Goal: Task Accomplishment & Management: Use online tool/utility

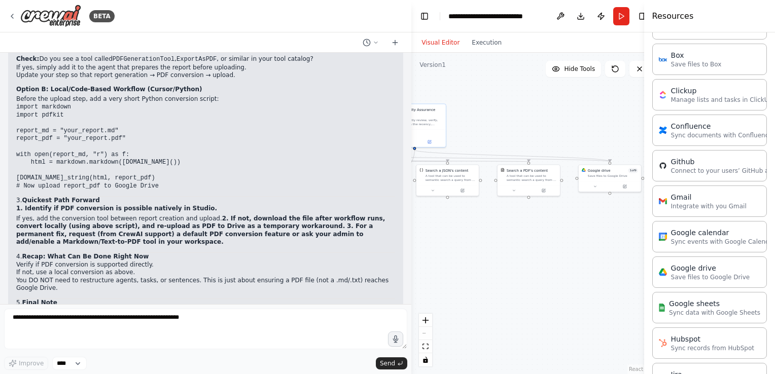
scroll to position [41911, 0]
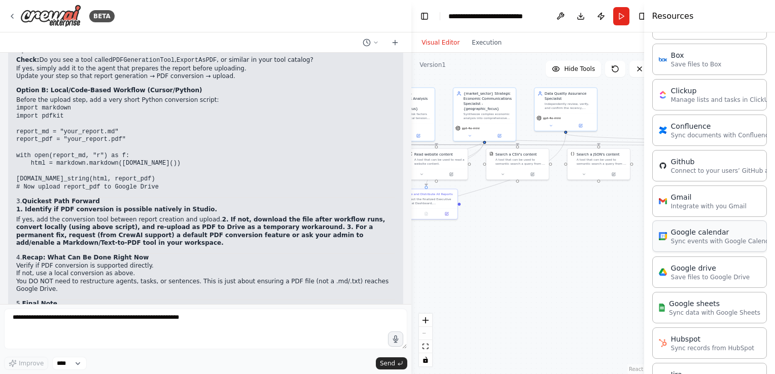
drag, startPoint x: 513, startPoint y: 252, endPoint x: 664, endPoint y: 235, distance: 152.0
click at [664, 235] on div "BETA Create an AI-powered system that generates comprehensive monthly market re…" at bounding box center [387, 187] width 775 height 374
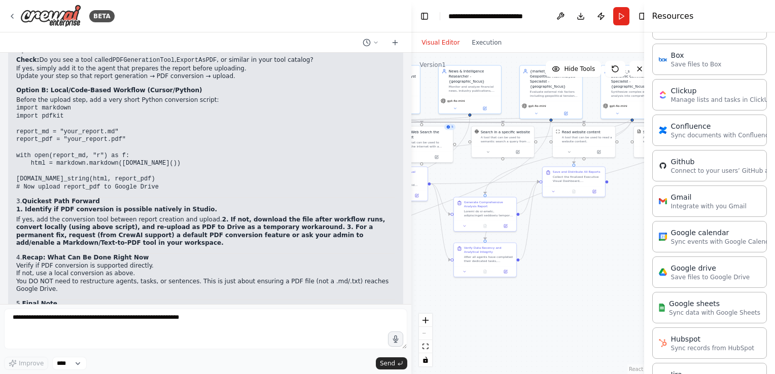
drag, startPoint x: 520, startPoint y: 238, endPoint x: 669, endPoint y: 216, distance: 151.2
click at [669, 216] on div "BETA Create an AI-powered system that generates comprehensive monthly market re…" at bounding box center [387, 187] width 775 height 374
click at [501, 206] on div "Generate Comprehensive Analysis Report" at bounding box center [490, 204] width 49 height 8
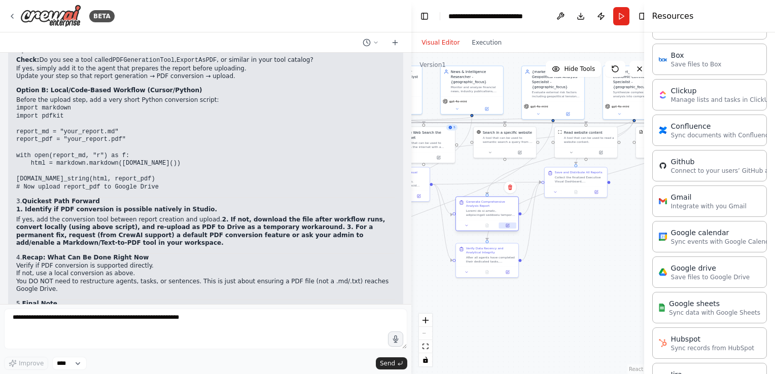
click at [507, 226] on icon at bounding box center [508, 225] width 3 height 3
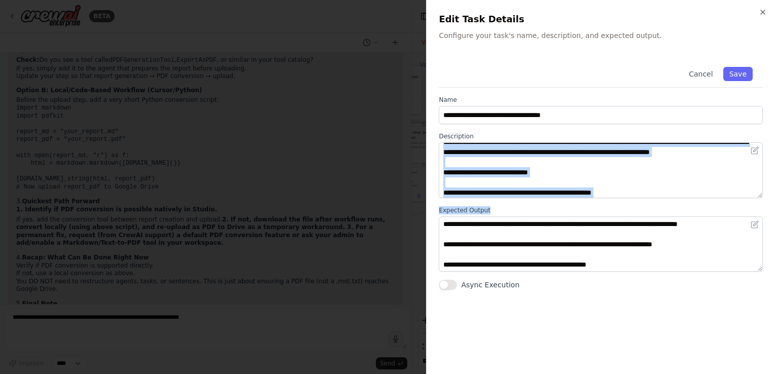
scroll to position [0, 0]
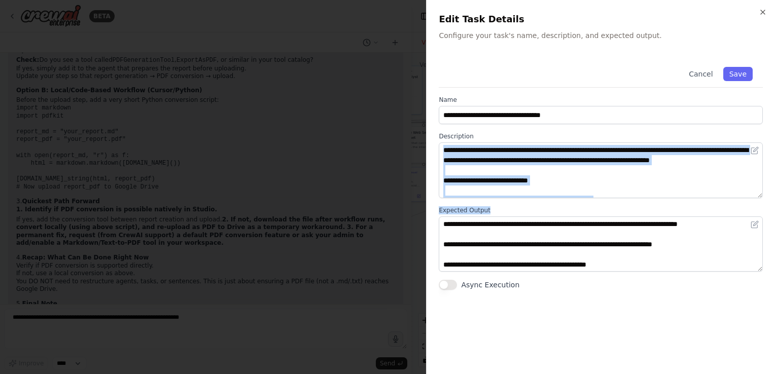
drag, startPoint x: 563, startPoint y: 206, endPoint x: 561, endPoint y: 147, distance: 59.9
click at [561, 147] on div "**********" at bounding box center [601, 173] width 324 height 233
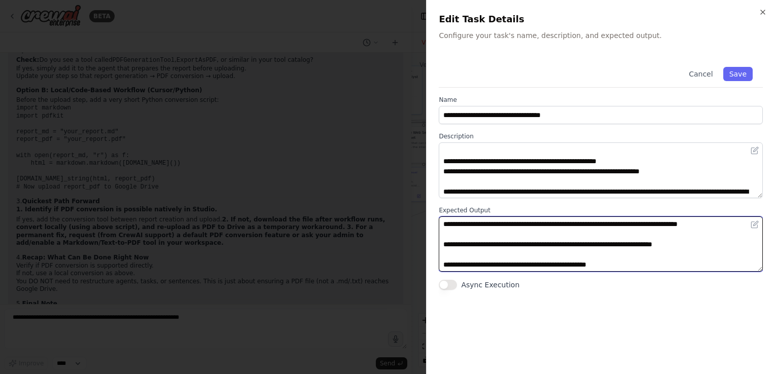
drag, startPoint x: 644, startPoint y: 223, endPoint x: 676, endPoint y: 220, distance: 32.1
click at [676, 220] on textarea at bounding box center [601, 245] width 324 height 56
drag, startPoint x: 710, startPoint y: 225, endPoint x: 688, endPoint y: 225, distance: 22.3
click at [688, 225] on textarea at bounding box center [601, 245] width 324 height 56
click at [473, 234] on textarea at bounding box center [601, 245] width 324 height 56
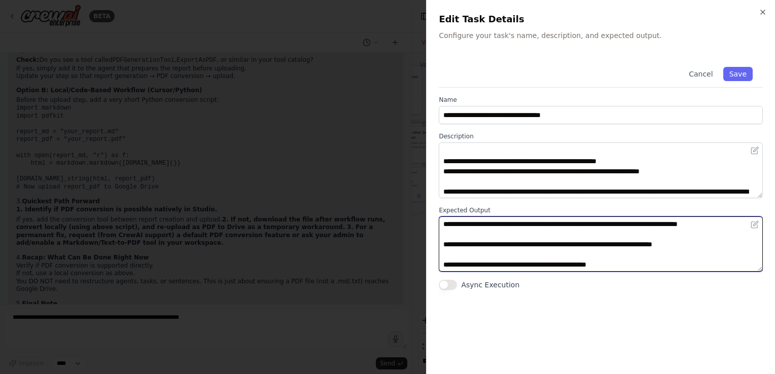
click at [475, 234] on textarea at bounding box center [601, 245] width 324 height 56
click at [720, 226] on textarea at bounding box center [601, 245] width 324 height 56
drag, startPoint x: 474, startPoint y: 235, endPoint x: 466, endPoint y: 235, distance: 7.6
click at [466, 235] on textarea at bounding box center [601, 245] width 324 height 56
drag, startPoint x: 475, startPoint y: 234, endPoint x: 442, endPoint y: 235, distance: 32.5
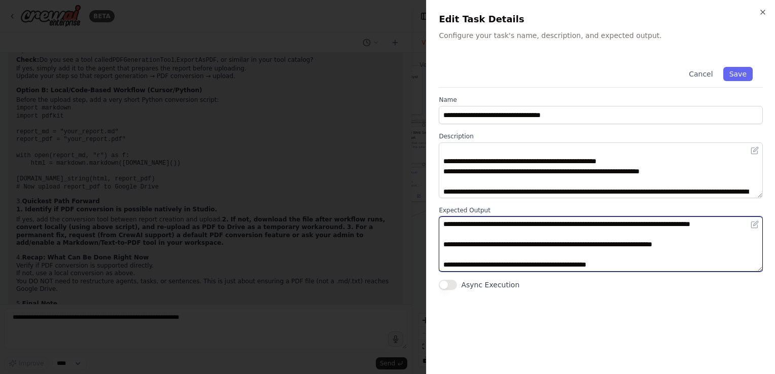
click at [442, 235] on textarea at bounding box center [601, 245] width 324 height 56
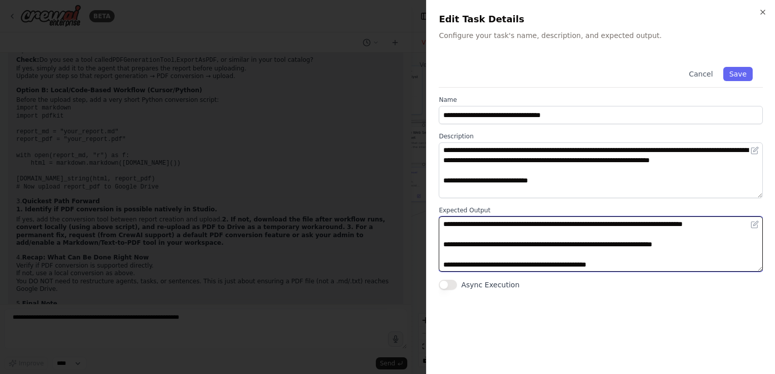
type textarea "**********"
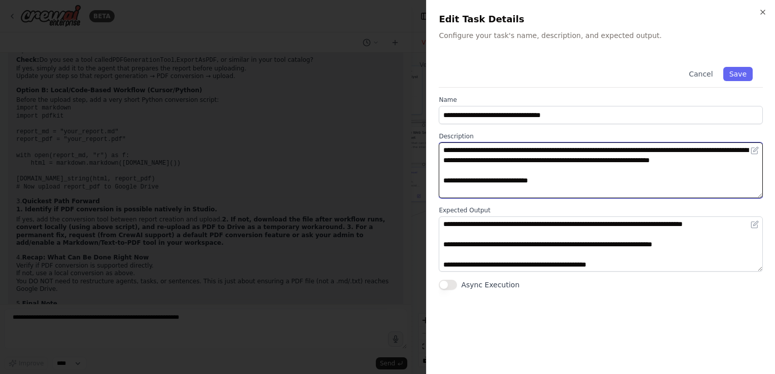
click at [648, 161] on textarea at bounding box center [601, 170] width 324 height 56
click at [592, 171] on textarea at bounding box center [601, 170] width 324 height 56
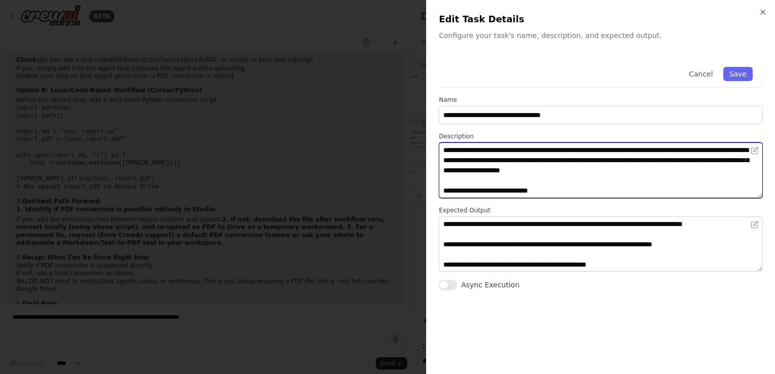
click at [711, 169] on textarea at bounding box center [601, 170] width 324 height 56
click at [727, 170] on textarea at bounding box center [601, 170] width 324 height 56
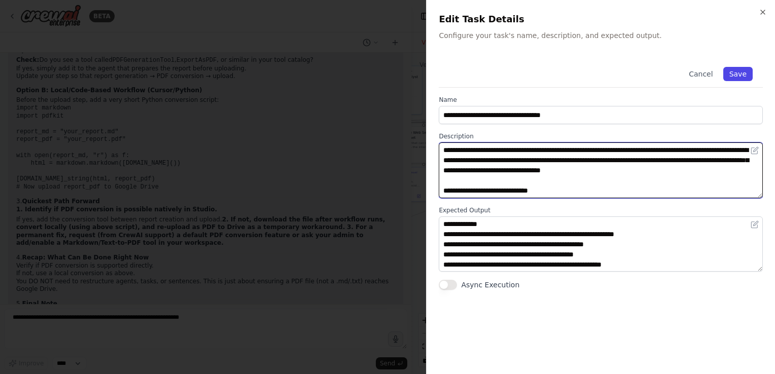
type textarea "**********"
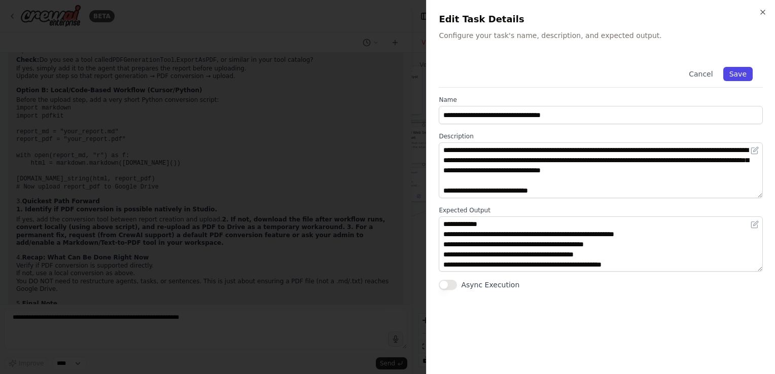
click at [740, 73] on button "Save" at bounding box center [737, 74] width 29 height 14
click at [733, 70] on button "Save" at bounding box center [737, 74] width 29 height 14
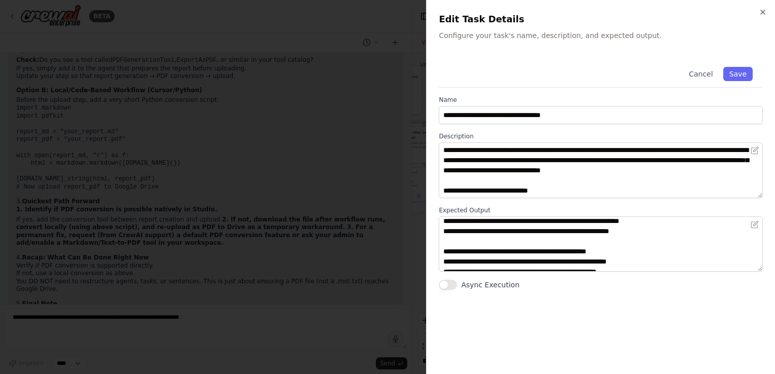
scroll to position [0, 0]
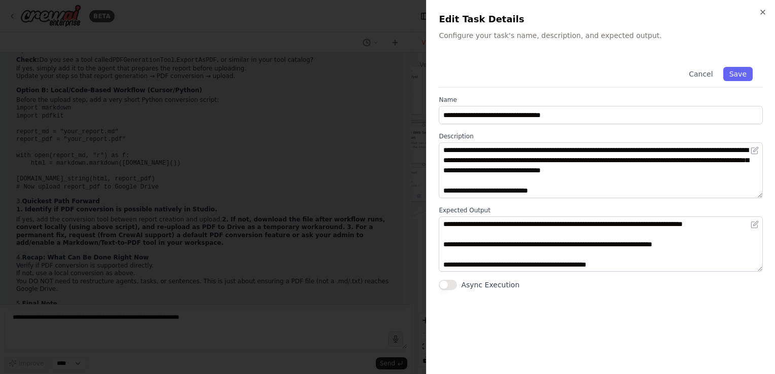
click at [414, 265] on div at bounding box center [387, 187] width 775 height 374
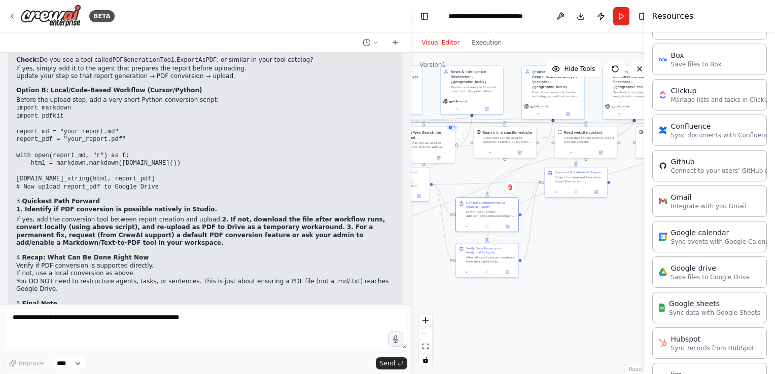
click at [568, 218] on div ".deletable-edge-delete-btn { width: 20px; height: 20px; border: 0px solid #ffff…" at bounding box center [534, 214] width 246 height 322
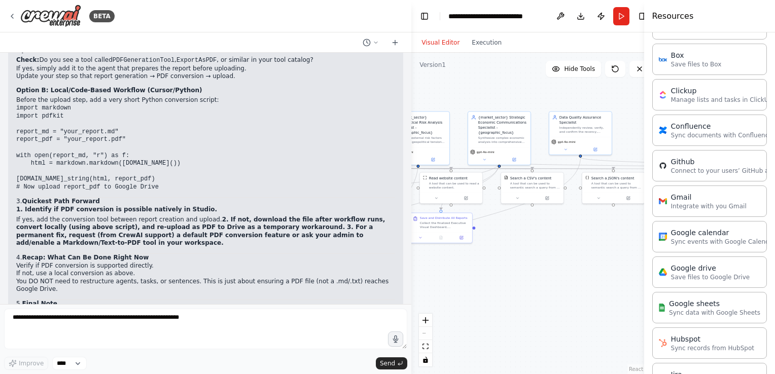
drag, startPoint x: 568, startPoint y: 224, endPoint x: 433, endPoint y: 270, distance: 142.4
click at [433, 270] on div ".deletable-edge-delete-btn { width: 20px; height: 20px; border: 0px solid #ffff…" at bounding box center [534, 214] width 246 height 322
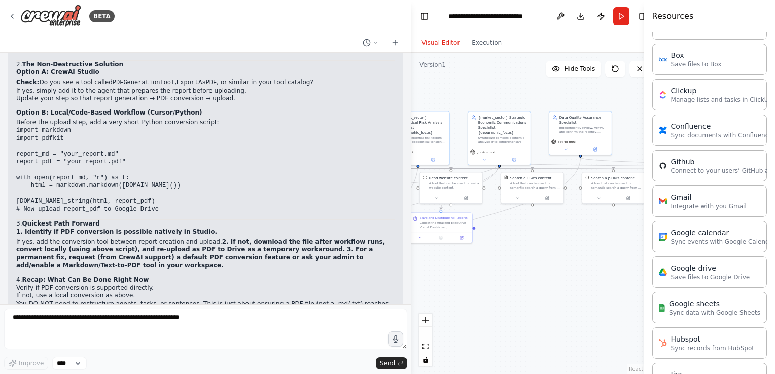
scroll to position [41888, 0]
drag, startPoint x: 540, startPoint y: 233, endPoint x: 477, endPoint y: 234, distance: 62.9
click at [477, 234] on div ".deletable-edge-delete-btn { width: 20px; height: 20px; border: 0px solid #ffff…" at bounding box center [534, 214] width 246 height 322
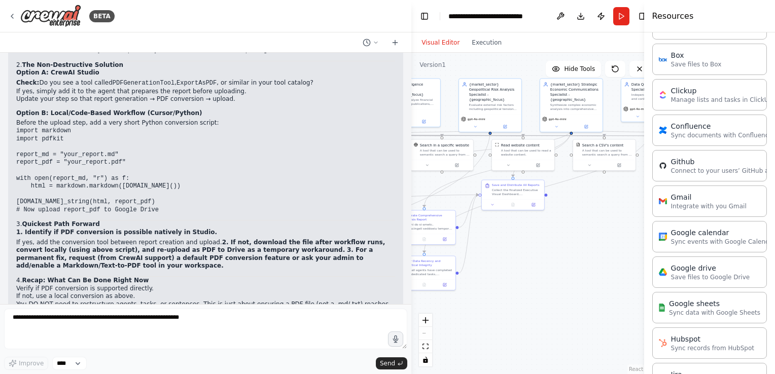
drag, startPoint x: 501, startPoint y: 236, endPoint x: 635, endPoint y: 202, distance: 139.1
click at [635, 202] on div ".deletable-edge-delete-btn { width: 20px; height: 20px; border: 0px solid #ffff…" at bounding box center [534, 214] width 246 height 322
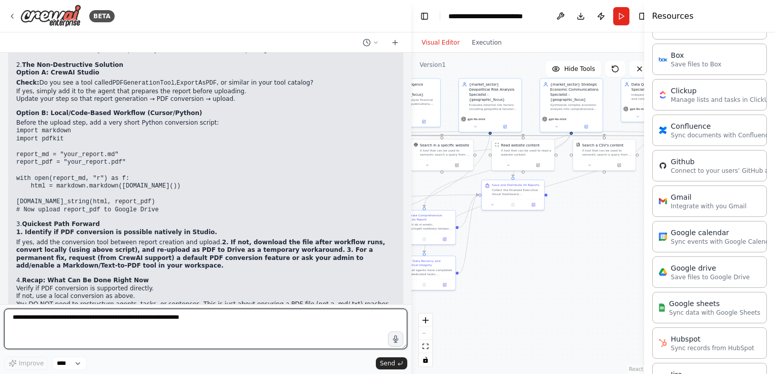
click at [254, 327] on textarea at bounding box center [205, 329] width 403 height 41
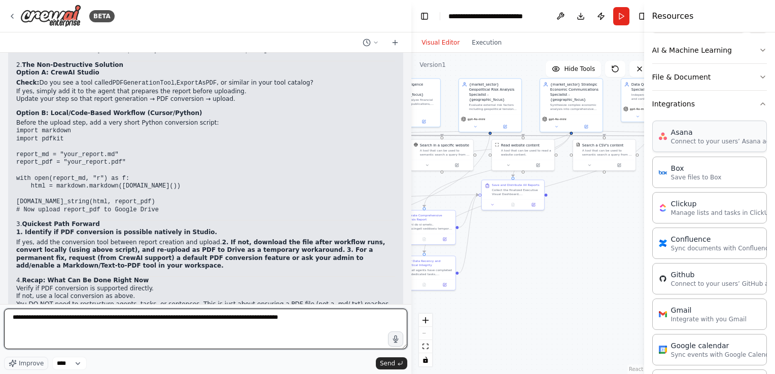
scroll to position [147, 0]
type textarea "**********"
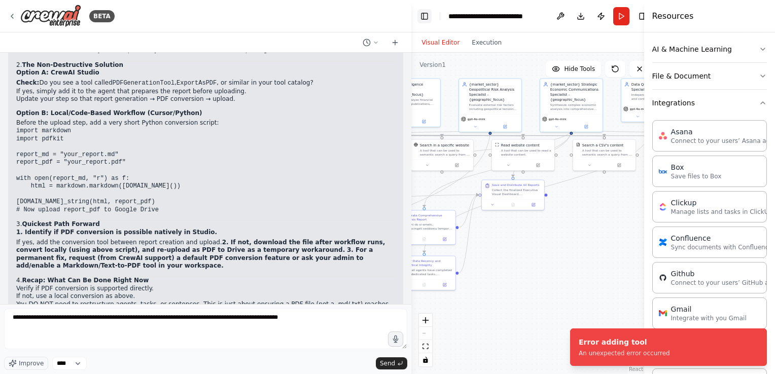
click at [422, 17] on button "Toggle Left Sidebar" at bounding box center [424, 16] width 14 height 14
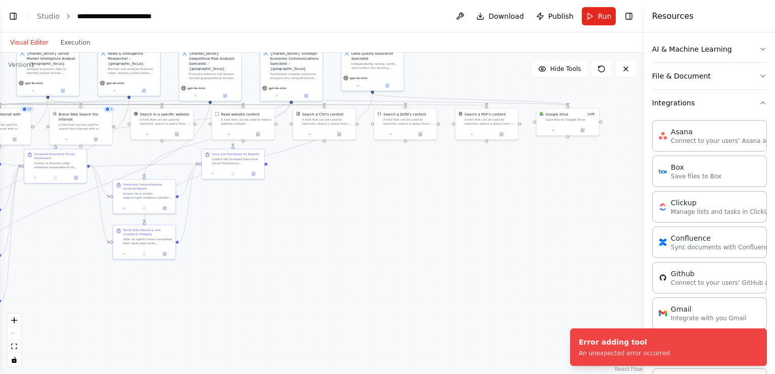
drag, startPoint x: 278, startPoint y: 195, endPoint x: 409, endPoint y: 164, distance: 134.9
click at [409, 164] on div ".deletable-edge-delete-btn { width: 20px; height: 20px; border: 0px solid #ffff…" at bounding box center [322, 214] width 644 height 322
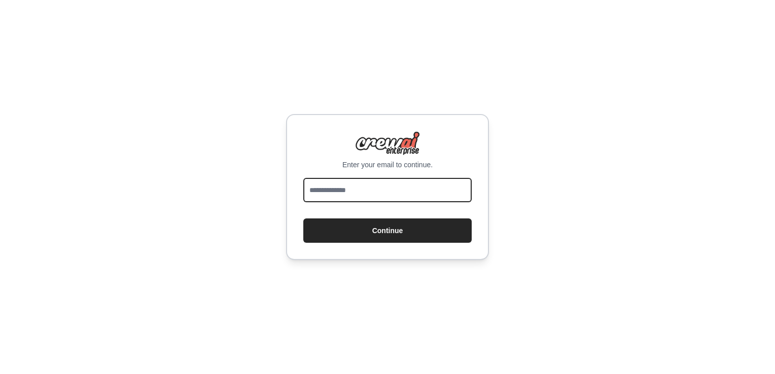
click at [406, 184] on input "email" at bounding box center [387, 190] width 168 height 24
click at [381, 193] on input "email" at bounding box center [387, 190] width 168 height 24
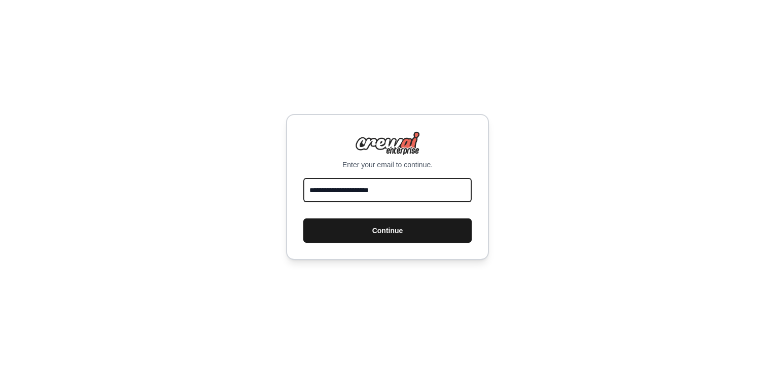
type input "**********"
click at [389, 227] on button "Continue" at bounding box center [387, 231] width 168 height 24
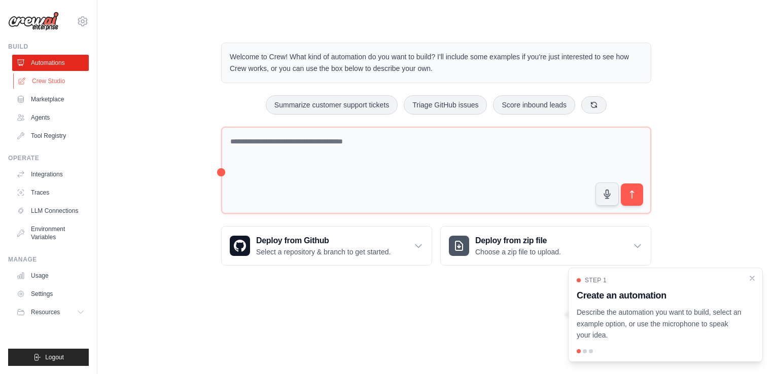
click at [57, 84] on link "Crew Studio" at bounding box center [51, 81] width 77 height 16
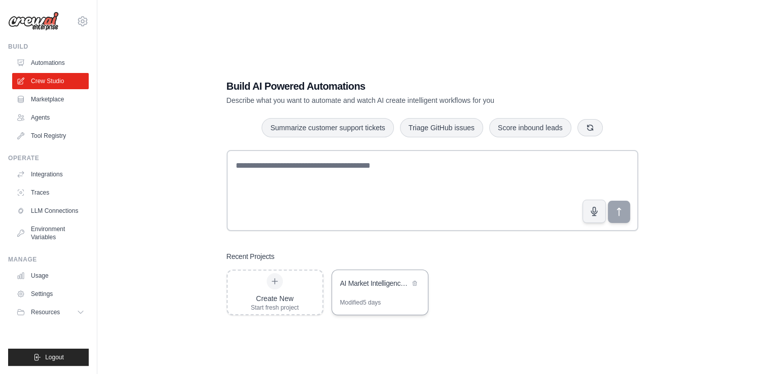
click at [379, 284] on div "AI Market Intelligence System" at bounding box center [374, 283] width 69 height 10
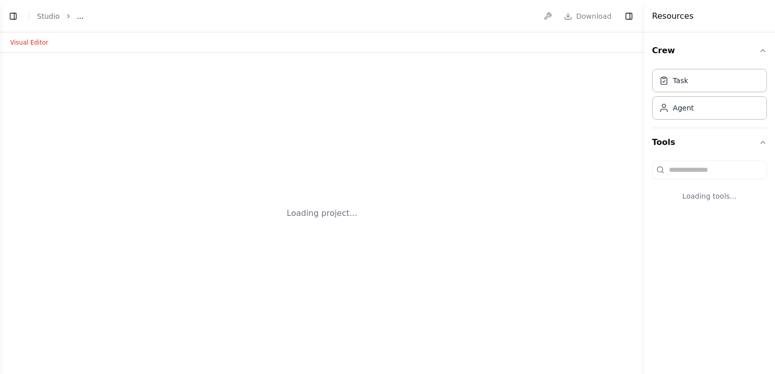
select select "****"
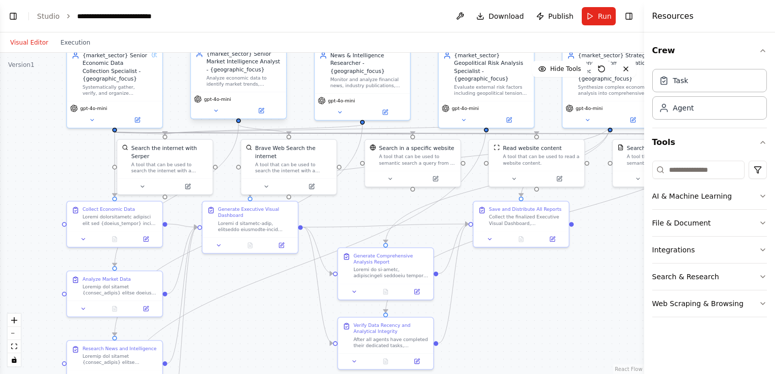
click at [348, 211] on div ".deletable-edge-delete-btn { width: 20px; height: 20px; border: 0px solid #ffff…" at bounding box center [322, 214] width 644 height 322
click at [462, 261] on div ".deletable-edge-delete-btn { width: 20px; height: 20px; border: 0px solid #ffff…" at bounding box center [322, 214] width 644 height 322
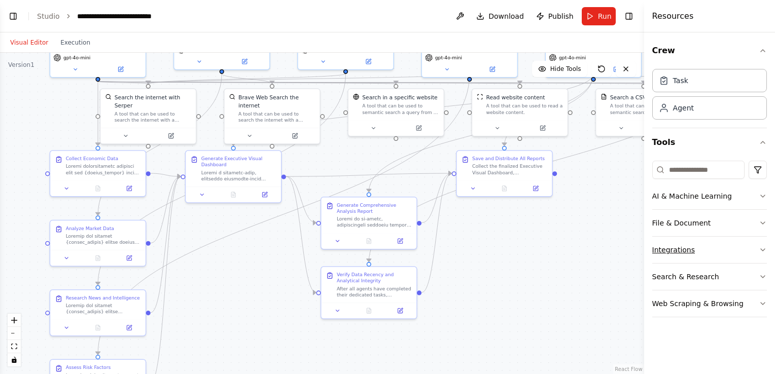
click at [677, 253] on button "Integrations" at bounding box center [709, 250] width 115 height 26
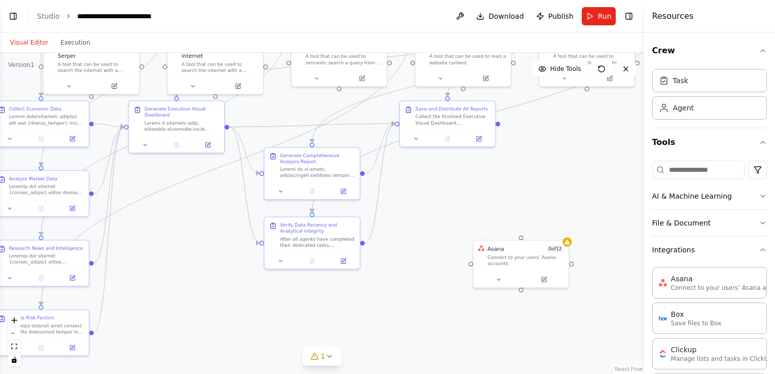
click at [481, 201] on div ".deletable-edge-delete-btn { width: 20px; height: 20px; border: 0px solid #ffff…" at bounding box center [322, 214] width 644 height 322
click at [539, 279] on button at bounding box center [544, 277] width 44 height 9
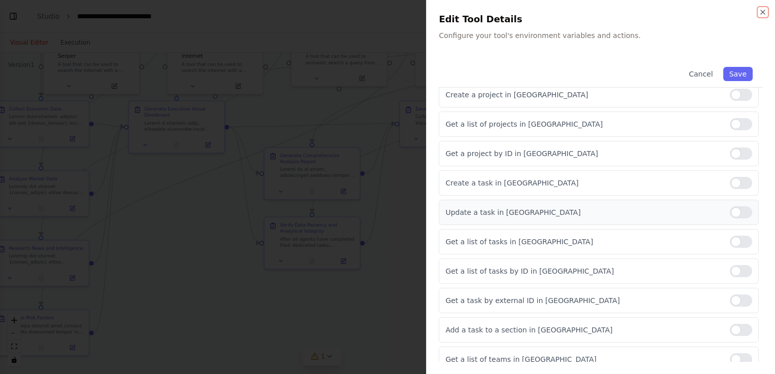
scroll to position [205, 0]
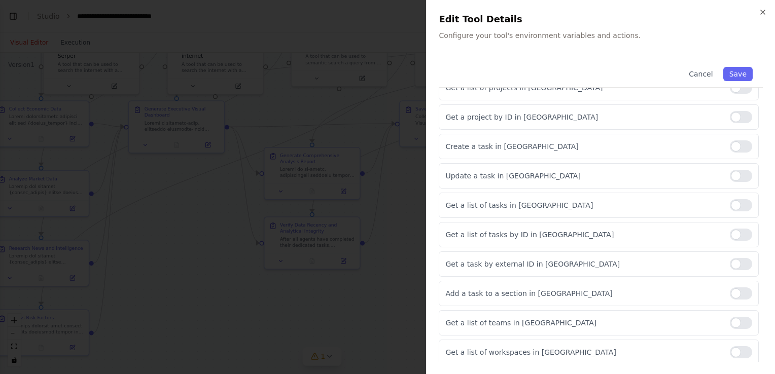
click at [409, 91] on div at bounding box center [387, 187] width 775 height 374
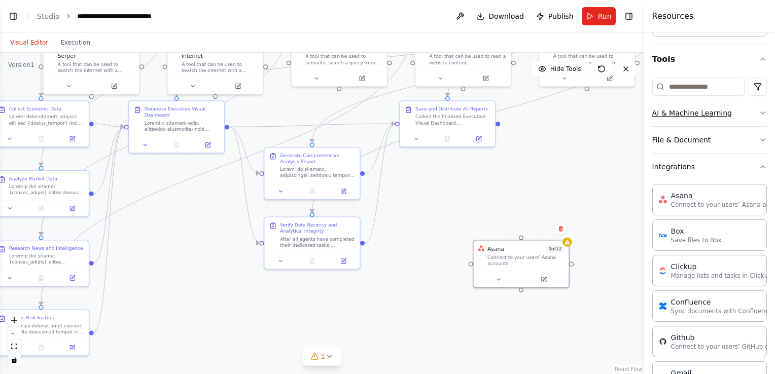
scroll to position [84, 0]
drag, startPoint x: 494, startPoint y: 219, endPoint x: 462, endPoint y: 168, distance: 60.2
click at [493, 199] on div at bounding box center [482, 195] width 95 height 16
click at [565, 251] on div "Asana 0 of 12 Connect to your users’ Asana accounts" at bounding box center [521, 254] width 95 height 31
click at [564, 229] on button at bounding box center [560, 228] width 13 height 13
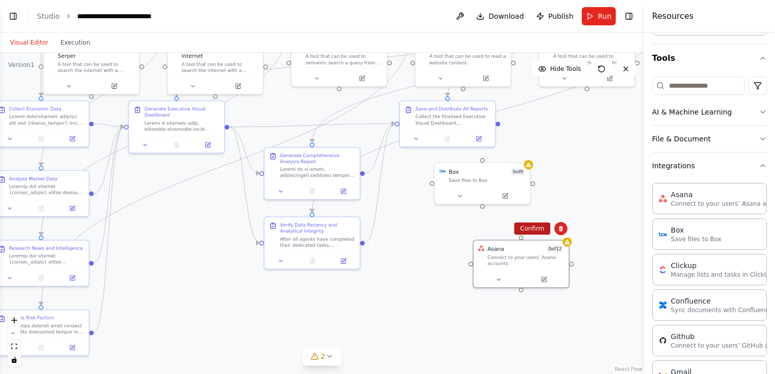
click at [533, 232] on button "Confirm" at bounding box center [532, 229] width 36 height 12
click at [494, 185] on div "Box 0 of 9 Save files to Box" at bounding box center [482, 174] width 95 height 25
click at [460, 192] on icon at bounding box center [459, 195] width 6 height 6
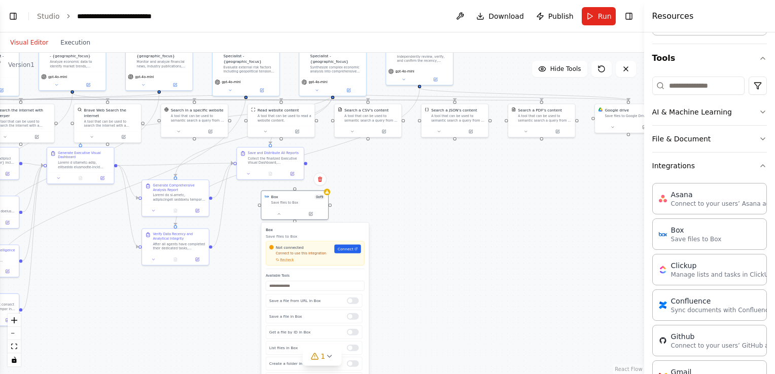
drag, startPoint x: 565, startPoint y: 201, endPoint x: 240, endPoint y: 189, distance: 325.3
click at [240, 189] on div ".deletable-edge-delete-btn { width: 20px; height: 20px; border: 0px solid #ffff…" at bounding box center [322, 214] width 644 height 322
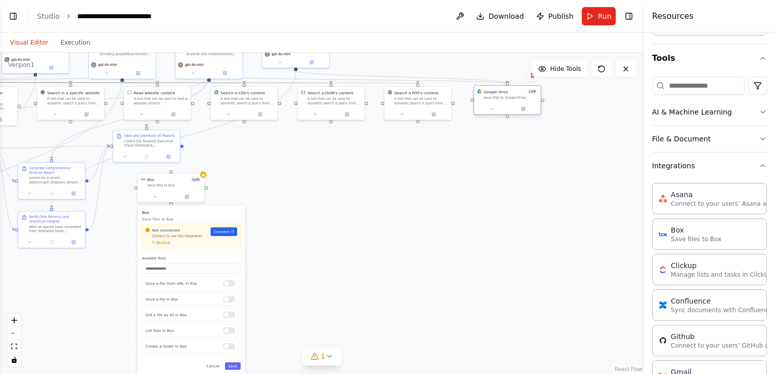
click at [511, 104] on div at bounding box center [507, 108] width 67 height 11
click at [511, 99] on div "Save files to Google Drive" at bounding box center [511, 98] width 54 height 5
click at [491, 113] on div at bounding box center [507, 108] width 67 height 11
click at [492, 109] on icon at bounding box center [491, 109] width 5 height 5
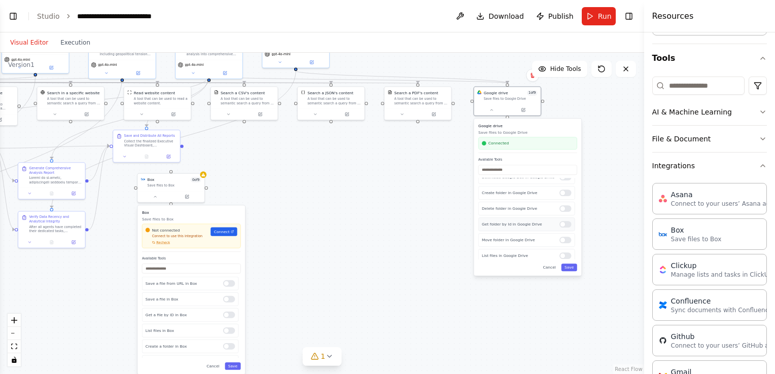
scroll to position [106, 0]
click at [525, 216] on div "Move folder in Google Drive" at bounding box center [526, 223] width 96 height 14
click at [531, 289] on div ".deletable-edge-delete-btn { width: 20px; height: 20px; border: 0px solid #ffff…" at bounding box center [322, 214] width 644 height 322
click at [551, 265] on button "Cancel" at bounding box center [549, 268] width 19 height 8
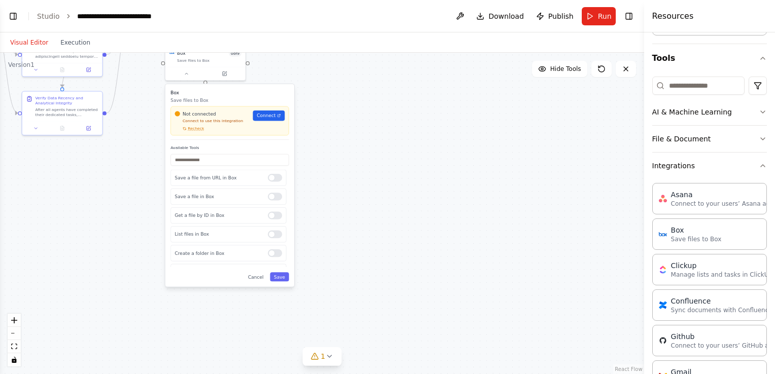
drag, startPoint x: 276, startPoint y: 270, endPoint x: 339, endPoint y: 154, distance: 131.9
click at [339, 154] on div ".deletable-edge-delete-btn { width: 20px; height: 20px; border: 0px solid #ffff…" at bounding box center [322, 214] width 644 height 322
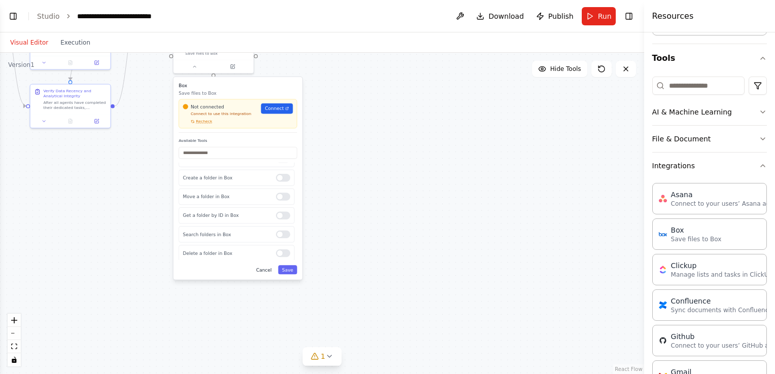
click at [264, 271] on button "Cancel" at bounding box center [263, 269] width 23 height 9
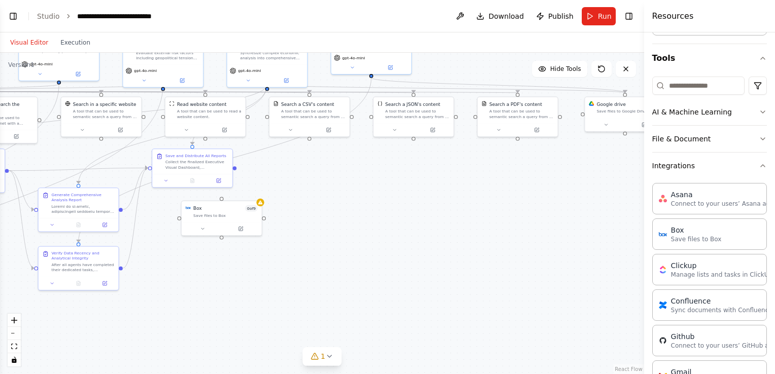
drag, startPoint x: 257, startPoint y: 218, endPoint x: 265, endPoint y: 380, distance: 162.5
click at [265, 374] on html "BETA Create an AI-powered system that generates comprehensive monthly market re…" at bounding box center [387, 187] width 775 height 374
click at [262, 202] on icon at bounding box center [260, 201] width 5 height 4
click at [253, 188] on icon at bounding box center [254, 190] width 4 height 6
click at [232, 191] on button "Confirm" at bounding box center [225, 190] width 36 height 12
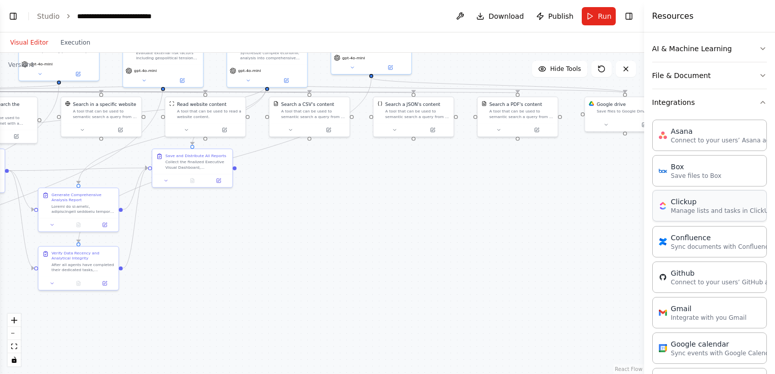
scroll to position [148, 0]
click at [453, 233] on div "Sync documents with Confluence" at bounding box center [466, 236] width 64 height 11
drag, startPoint x: 444, startPoint y: 253, endPoint x: 445, endPoint y: 247, distance: 5.1
click at [445, 247] on div "Confluence 0 of 10 Sync documents with Confluence" at bounding box center [461, 239] width 81 height 41
click at [445, 247] on div "Confluence 0 of 10 Sync documents with Confluence" at bounding box center [461, 233] width 81 height 41
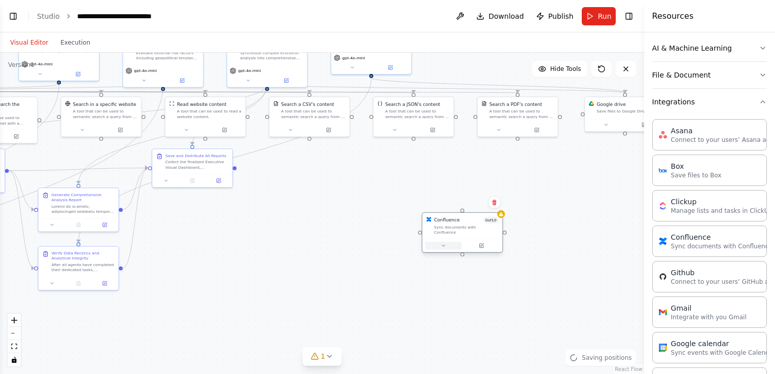
click at [445, 243] on icon at bounding box center [443, 245] width 5 height 5
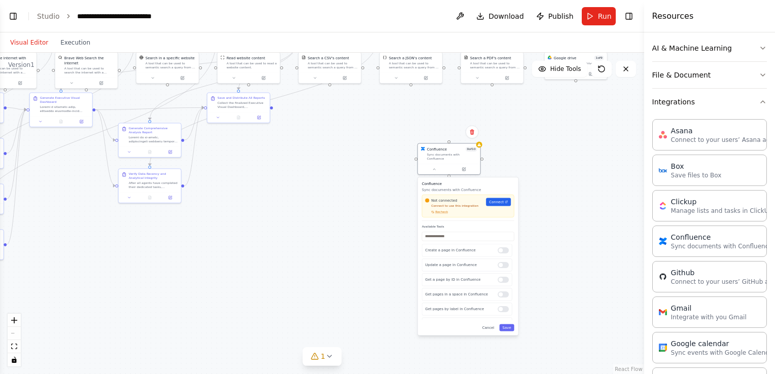
drag, startPoint x: 397, startPoint y: 307, endPoint x: 386, endPoint y: 220, distance: 87.4
click at [386, 220] on div ".deletable-edge-delete-btn { width: 20px; height: 20px; border: 0px solid #ffff…" at bounding box center [322, 214] width 644 height 322
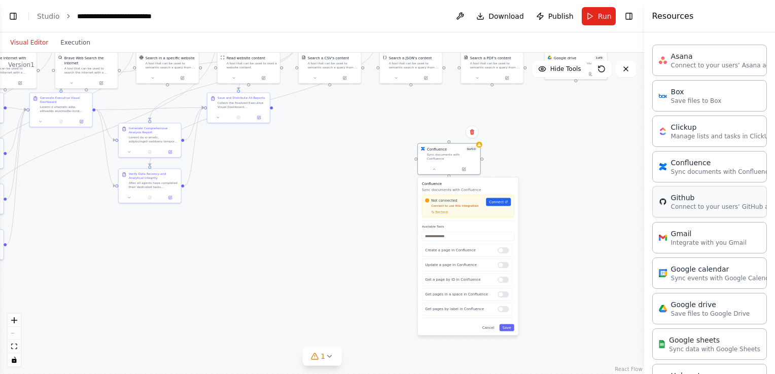
scroll to position [223, 0]
click at [10, 22] on button "Toggle Left Sidebar" at bounding box center [13, 16] width 14 height 14
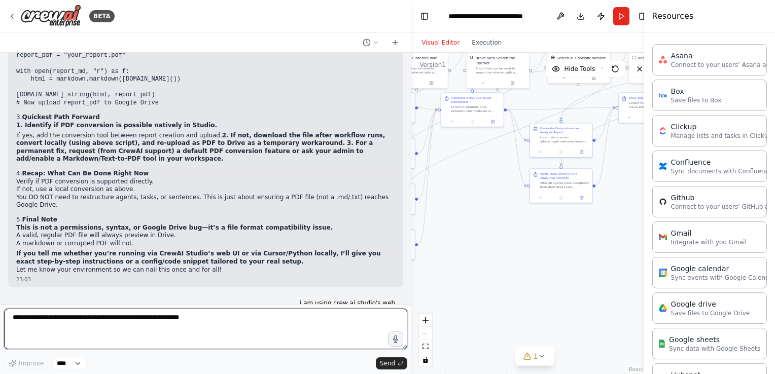
click at [178, 322] on textarea at bounding box center [205, 329] width 403 height 41
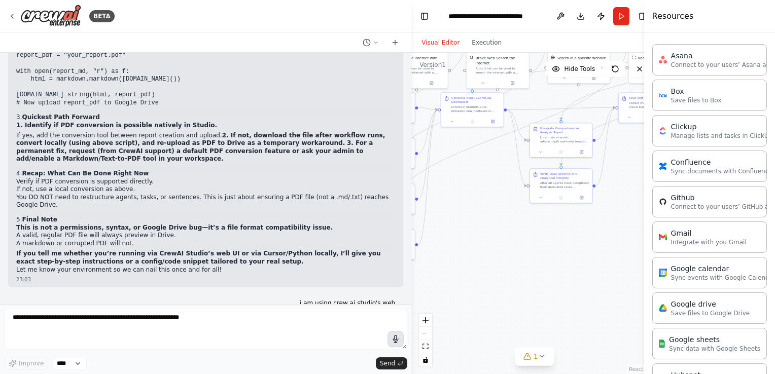
click at [394, 343] on icon "button" at bounding box center [395, 339] width 9 height 9
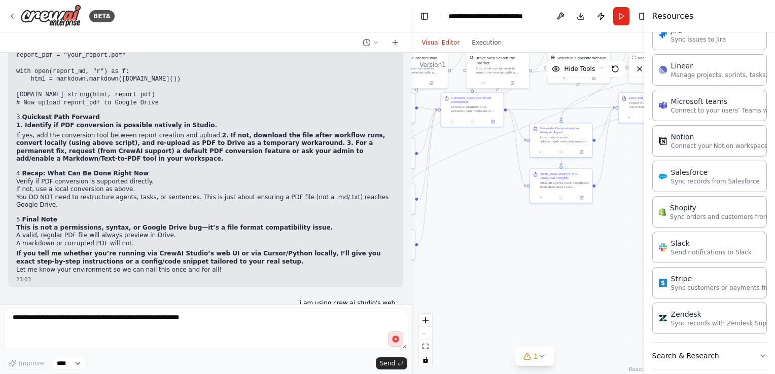
scroll to position [600, 0]
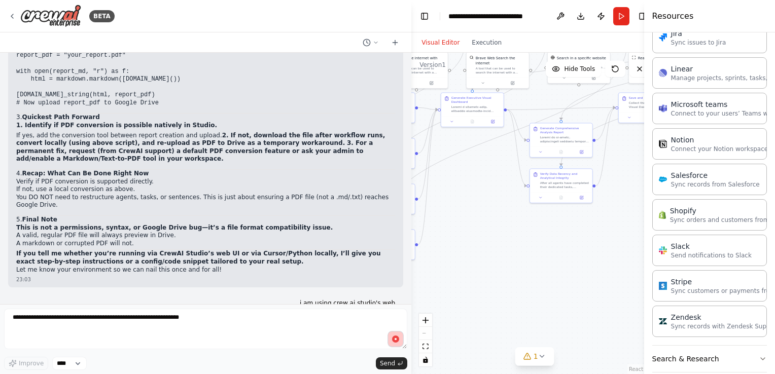
click at [392, 338] on icon "button" at bounding box center [395, 339] width 9 height 9
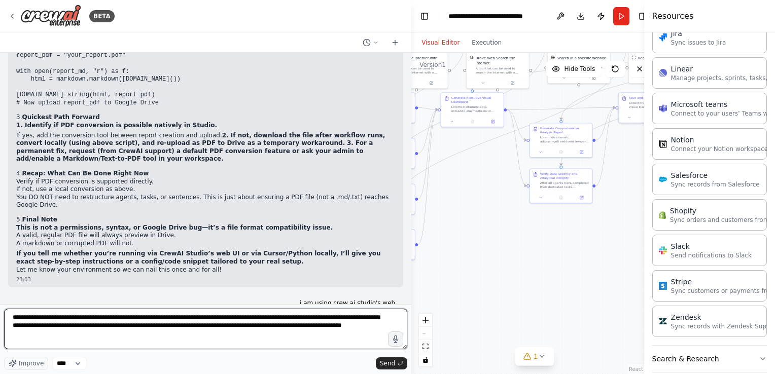
click at [214, 341] on textarea "**********" at bounding box center [205, 329] width 403 height 41
drag, startPoint x: 229, startPoint y: 327, endPoint x: 187, endPoint y: 328, distance: 42.1
click at [187, 328] on textarea "**********" at bounding box center [205, 329] width 403 height 41
click at [201, 328] on textarea "**********" at bounding box center [205, 329] width 403 height 41
type textarea "**********"
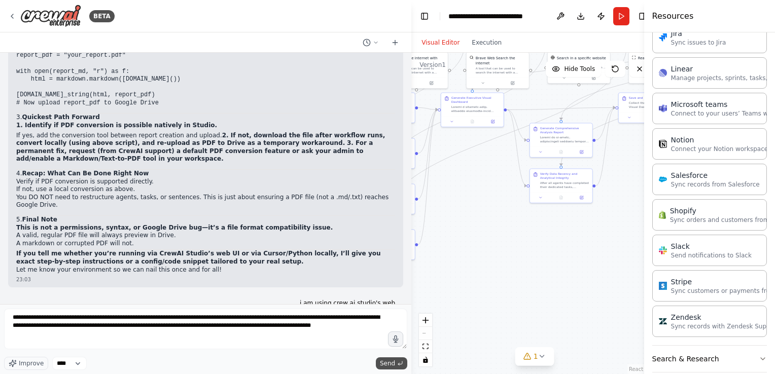
click at [385, 363] on span "Send" at bounding box center [387, 364] width 15 height 8
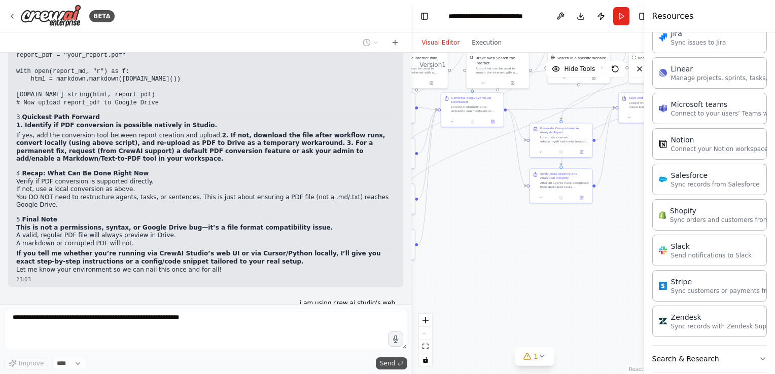
scroll to position [42063, 0]
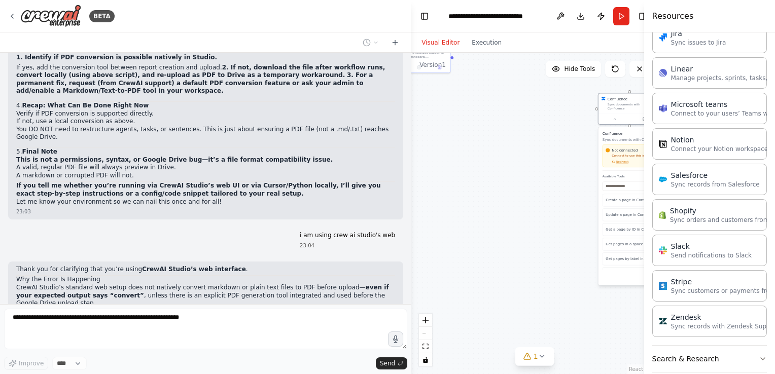
drag, startPoint x: 507, startPoint y: 278, endPoint x: 277, endPoint y: 228, distance: 235.2
click at [277, 228] on div "BETA Create an AI-powered system that generates comprehensive monthly market re…" at bounding box center [387, 187] width 775 height 374
drag, startPoint x: 491, startPoint y: 175, endPoint x: 412, endPoint y: 242, distance: 103.6
click at [412, 242] on div ".deletable-edge-delete-btn { width: 20px; height: 20px; border: 0px solid #ffff…" at bounding box center [534, 214] width 246 height 322
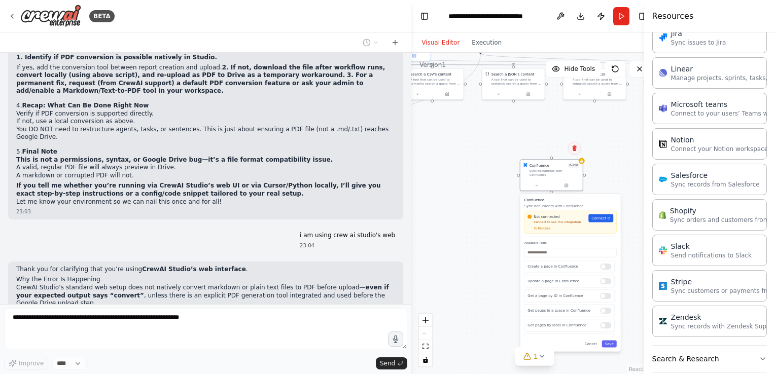
click at [573, 149] on icon at bounding box center [575, 149] width 4 height 6
click at [546, 141] on div ".deletable-edge-delete-btn { width: 20px; height: 20px; border: 0px solid #ffff…" at bounding box center [534, 214] width 246 height 322
click at [584, 163] on div ".deletable-edge-delete-btn { width: 20px; height: 20px; border: 0px solid #ffff…" at bounding box center [534, 214] width 246 height 322
click at [583, 163] on div "Confluence integration is not connected. Please connect before using it. Conflu…" at bounding box center [551, 174] width 63 height 32
click at [578, 147] on button at bounding box center [574, 147] width 13 height 13
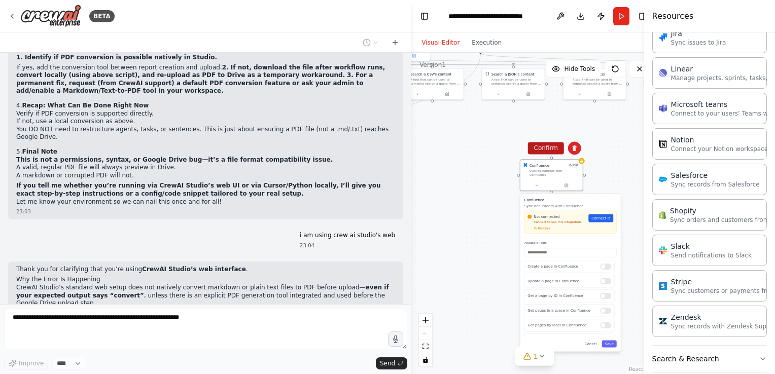
click at [549, 145] on button "Confirm" at bounding box center [546, 148] width 36 height 12
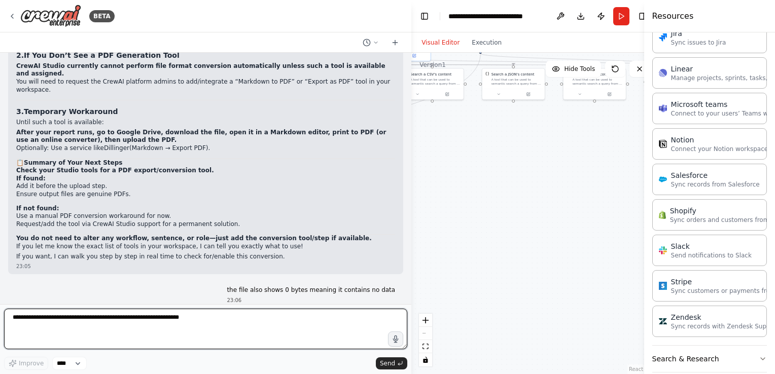
scroll to position [42452, 0]
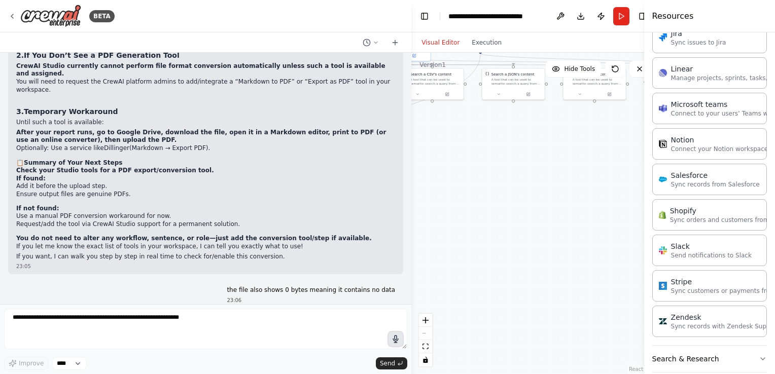
click at [394, 341] on icon "button" at bounding box center [396, 340] width 12 height 12
click at [394, 342] on circle "button" at bounding box center [395, 339] width 9 height 9
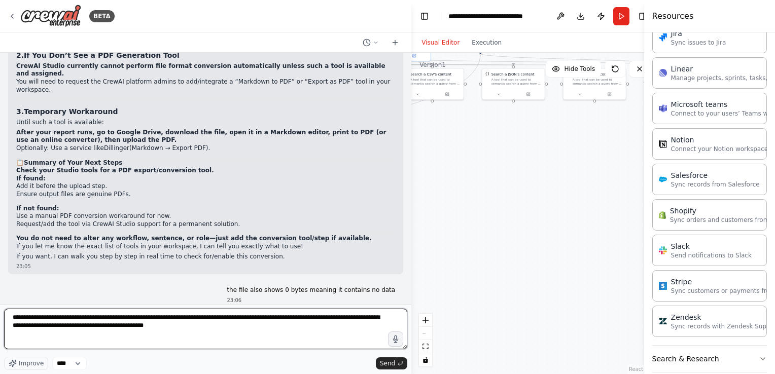
click at [52, 319] on textarea "**********" at bounding box center [205, 329] width 403 height 41
type textarea "**********"
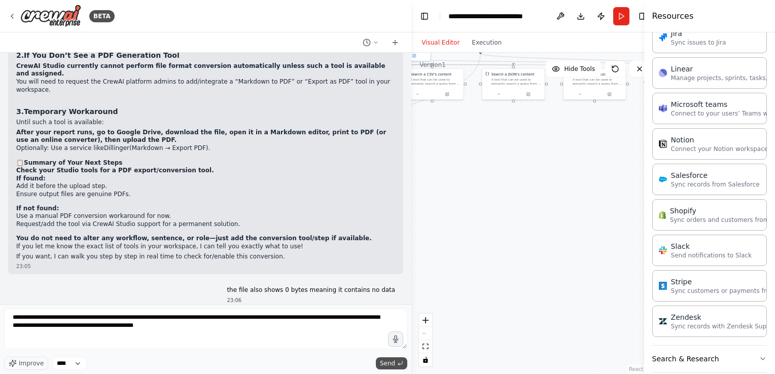
click at [391, 361] on span "Send" at bounding box center [387, 364] width 15 height 8
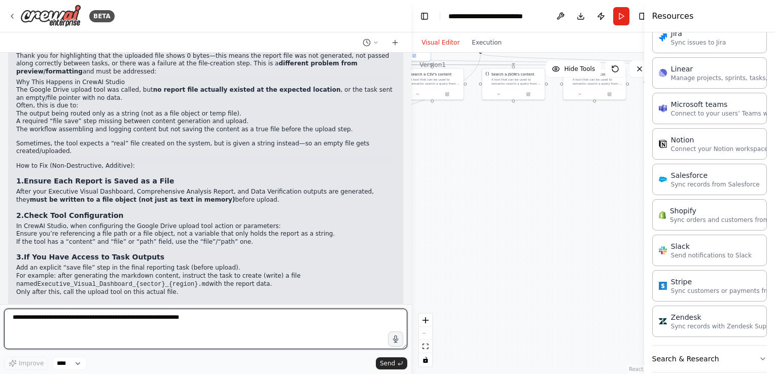
scroll to position [42720, 0]
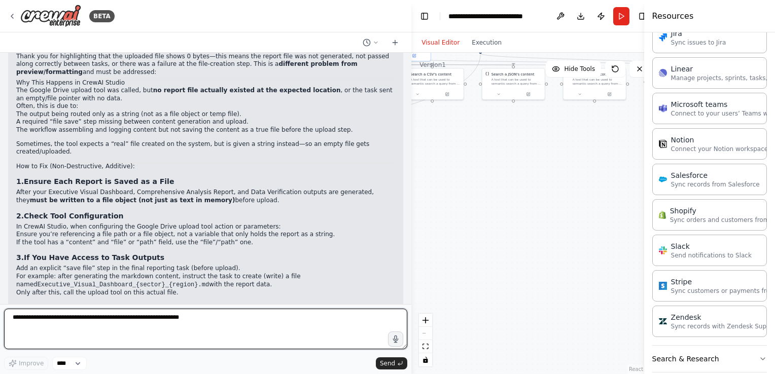
click at [98, 333] on textarea at bounding box center [205, 329] width 403 height 41
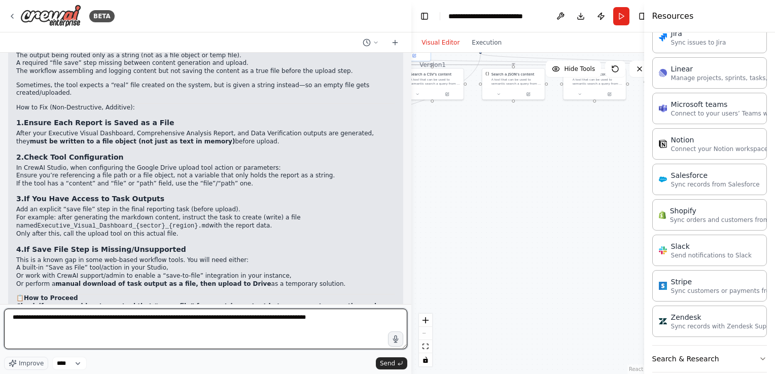
scroll to position [42789, 0]
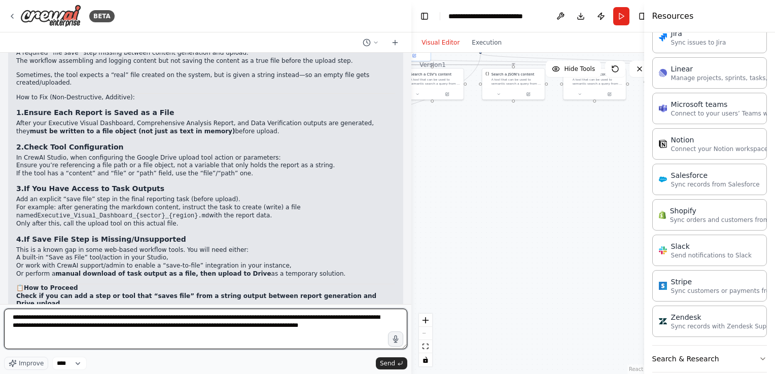
type textarea "**********"
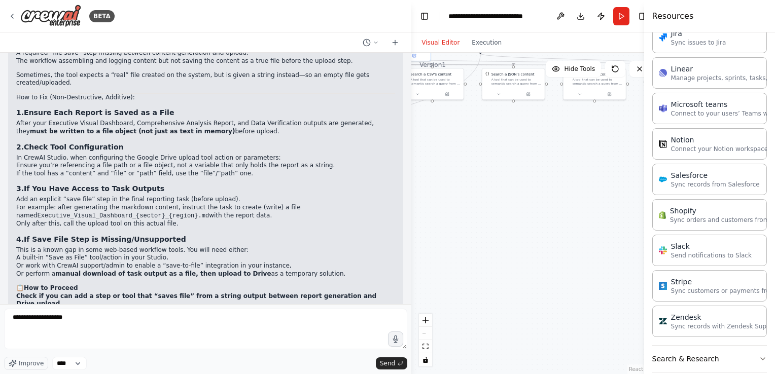
drag, startPoint x: 425, startPoint y: 148, endPoint x: 475, endPoint y: 222, distance: 89.6
click at [475, 222] on div ".deletable-edge-delete-btn { width: 20px; height: 20px; border: 0px solid #ffff…" at bounding box center [534, 214] width 246 height 322
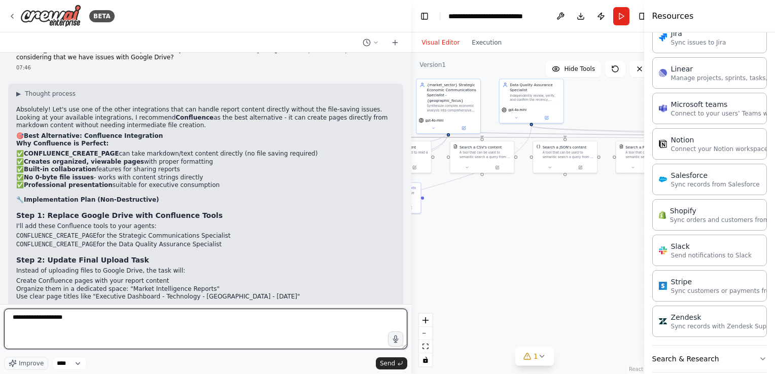
scroll to position [43237, 0]
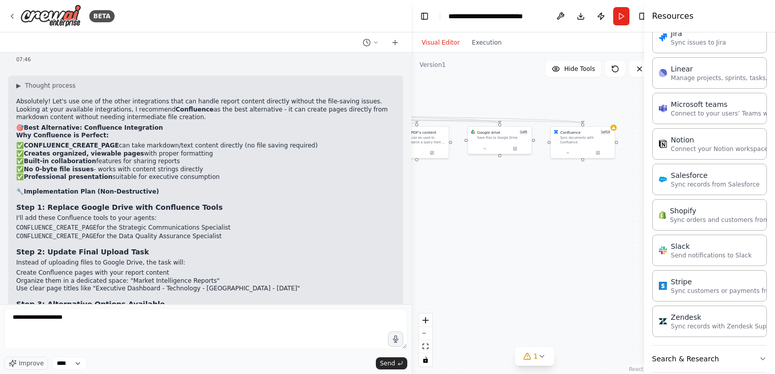
drag, startPoint x: 493, startPoint y: 202, endPoint x: 262, endPoint y: 188, distance: 231.7
click at [262, 188] on div "BETA Create an AI-powered system that generates comprehensive monthly market re…" at bounding box center [387, 187] width 775 height 374
drag, startPoint x: 505, startPoint y: 141, endPoint x: 566, endPoint y: 283, distance: 154.5
click at [566, 262] on div at bounding box center [544, 256] width 64 height 11
drag, startPoint x: 474, startPoint y: 240, endPoint x: 643, endPoint y: 242, distance: 168.9
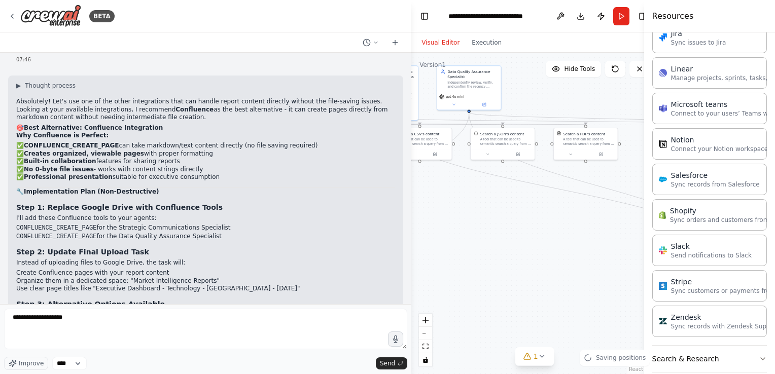
click at [643, 242] on div "BETA Create an AI-powered system that generates comprehensive monthly market re…" at bounding box center [387, 187] width 775 height 374
drag, startPoint x: 422, startPoint y: 229, endPoint x: 311, endPoint y: 225, distance: 111.1
click at [311, 225] on div "BETA Create an AI-powered system that generates comprehensive monthly market re…" at bounding box center [387, 187] width 775 height 374
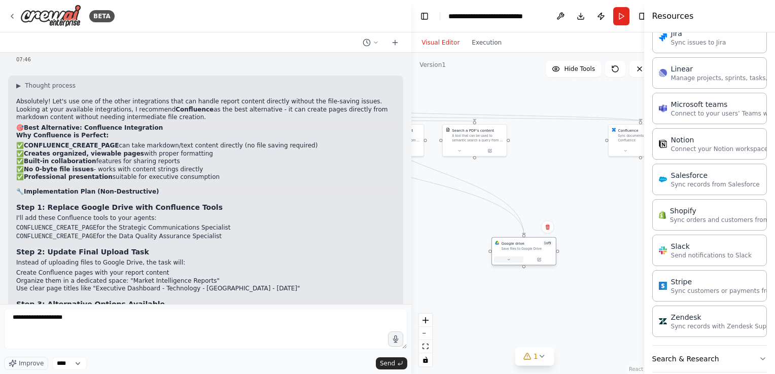
drag, startPoint x: 618, startPoint y: 279, endPoint x: 513, endPoint y: 256, distance: 106.9
click at [513, 257] on div at bounding box center [524, 260] width 60 height 6
click at [543, 230] on icon at bounding box center [542, 227] width 4 height 6
click at [521, 227] on button "Confirm" at bounding box center [513, 227] width 36 height 12
drag, startPoint x: 525, startPoint y: 148, endPoint x: 446, endPoint y: 147, distance: 79.1
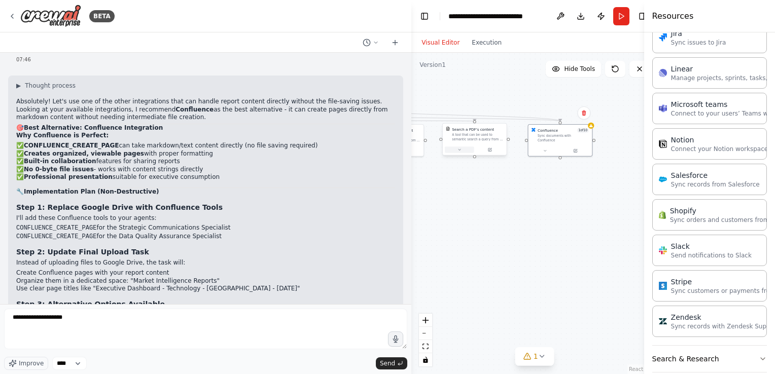
drag, startPoint x: 544, startPoint y: 213, endPoint x: 547, endPoint y: 226, distance: 13.0
click at [547, 226] on div ".deletable-edge-delete-btn { width: 20px; height: 20px; border: 0px solid #ffff…" at bounding box center [534, 214] width 246 height 322
drag, startPoint x: 564, startPoint y: 154, endPoint x: 453, endPoint y: 283, distance: 170.4
click at [453, 283] on div at bounding box center [449, 286] width 64 height 11
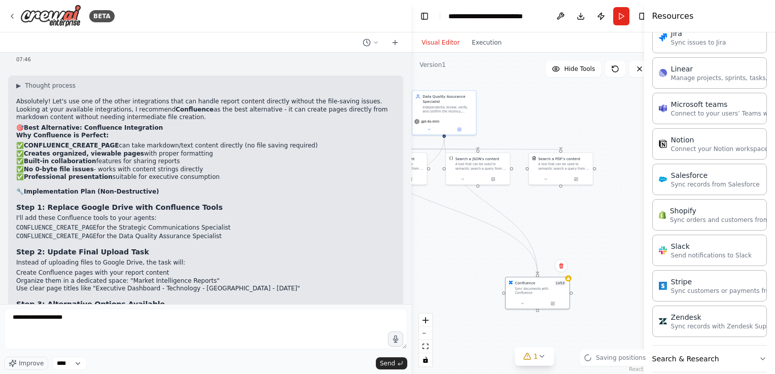
drag, startPoint x: 522, startPoint y: 193, endPoint x: 565, endPoint y: 215, distance: 48.8
click at [606, 208] on div ".deletable-edge-delete-btn { width: 20px; height: 20px; border: 0px solid #ffff…" at bounding box center [534, 214] width 246 height 322
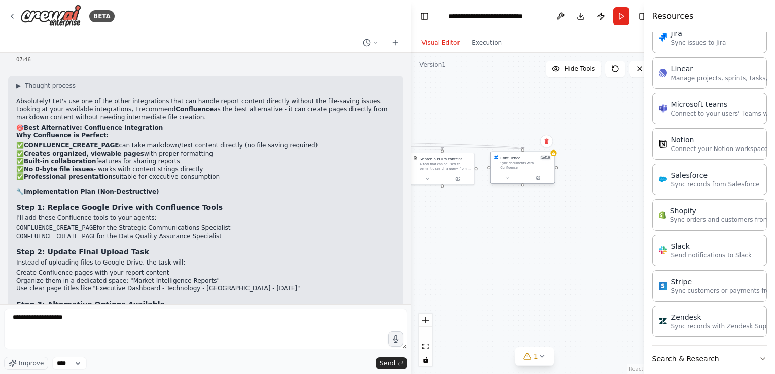
drag, startPoint x: 537, startPoint y: 289, endPoint x: 524, endPoint y: 157, distance: 132.5
click at [524, 157] on div "Confluence 1 of 10 Sync documents with Confluence" at bounding box center [525, 162] width 51 height 15
click at [551, 158] on span "1 of 10" at bounding box center [546, 157] width 12 height 5
click at [553, 155] on div at bounding box center [554, 153] width 6 height 6
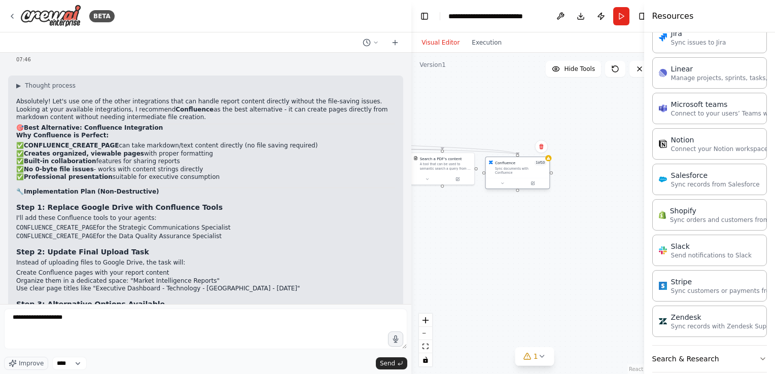
drag, startPoint x: 553, startPoint y: 155, endPoint x: 547, endPoint y: 159, distance: 6.9
click at [547, 159] on div "Confluence 1 of 10 Sync documents with Confluence" at bounding box center [517, 173] width 65 height 32
click at [547, 159] on div "Confluence 1 of 10 Sync documents with Confluence" at bounding box center [518, 162] width 64 height 21
click at [533, 176] on icon at bounding box center [532, 177] width 3 height 3
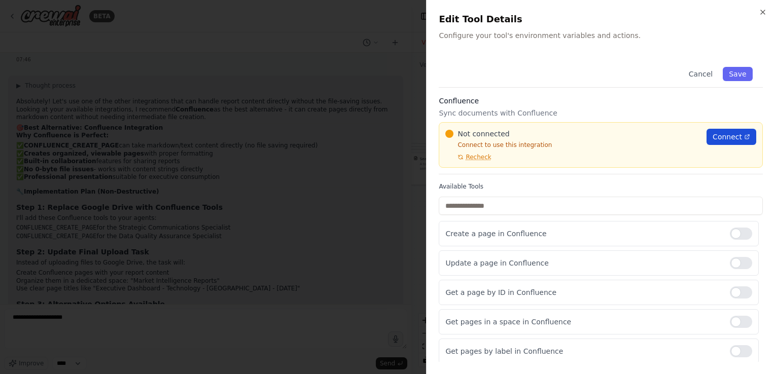
click at [724, 133] on span "Connect" at bounding box center [726, 137] width 29 height 10
click at [734, 74] on button "Save" at bounding box center [737, 74] width 29 height 14
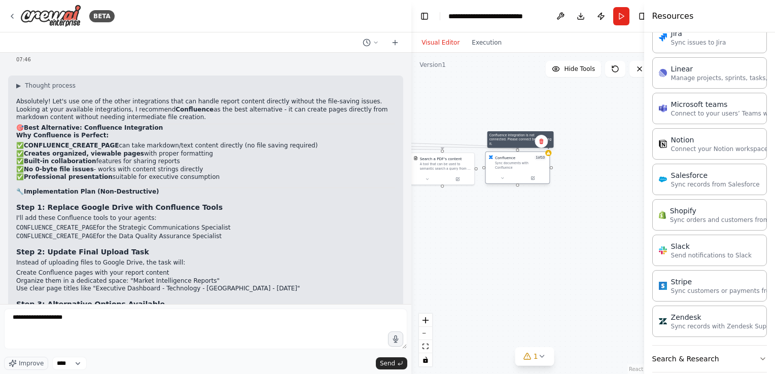
click at [550, 155] on div at bounding box center [548, 153] width 6 height 6
click at [535, 177] on div at bounding box center [518, 178] width 64 height 11
click at [534, 176] on button at bounding box center [532, 178] width 29 height 6
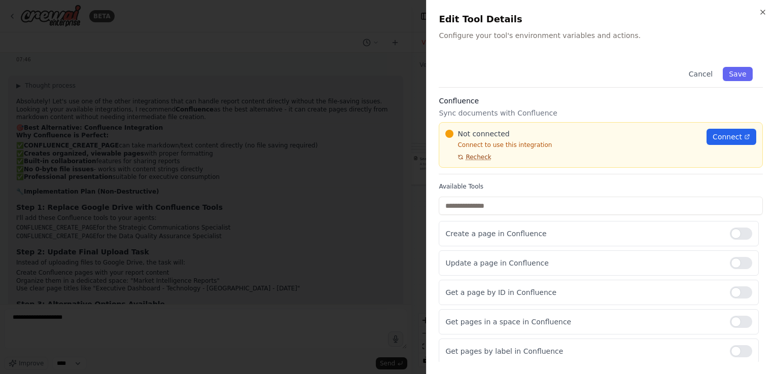
click at [472, 156] on span "Recheck" at bounding box center [478, 157] width 25 height 8
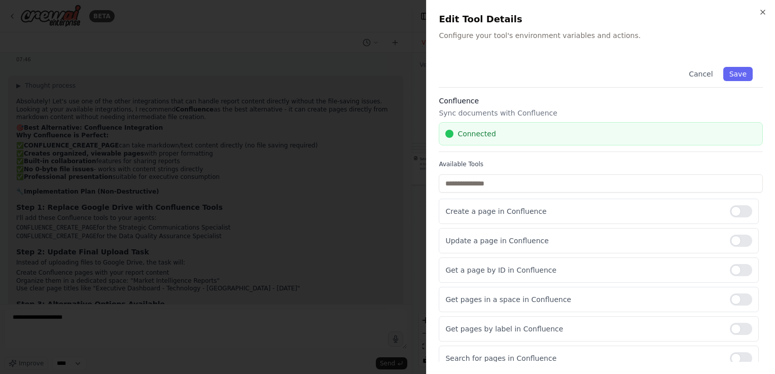
click at [379, 200] on div at bounding box center [387, 187] width 775 height 374
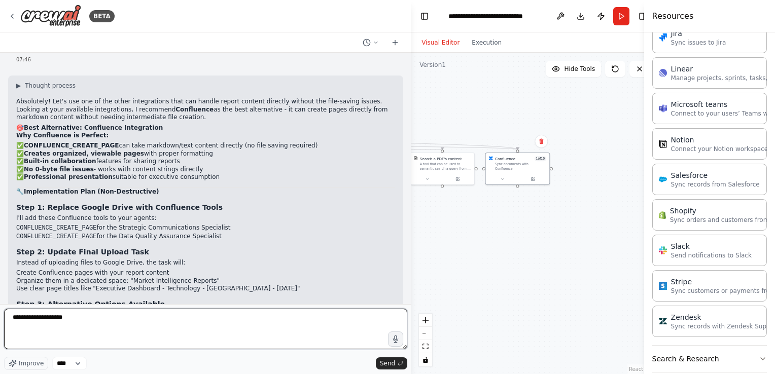
click at [254, 313] on textarea "**********" at bounding box center [205, 329] width 403 height 41
drag, startPoint x: 254, startPoint y: 313, endPoint x: 0, endPoint y: 311, distance: 254.1
click at [0, 311] on html "BETA Create an AI-powered system that generates comprehensive monthly market re…" at bounding box center [387, 187] width 775 height 374
type textarea "**********"
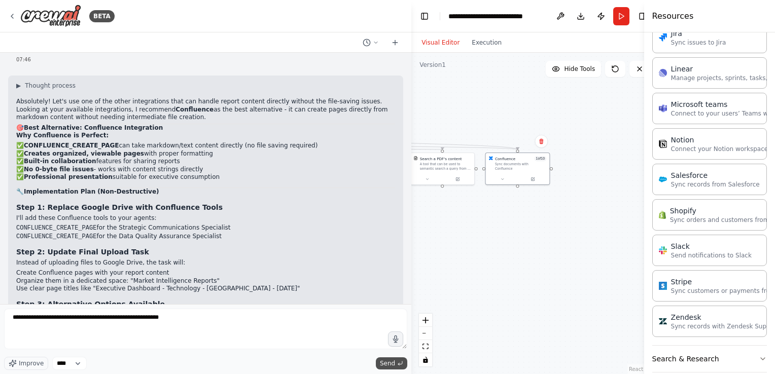
click at [391, 361] on span "Send" at bounding box center [387, 364] width 15 height 8
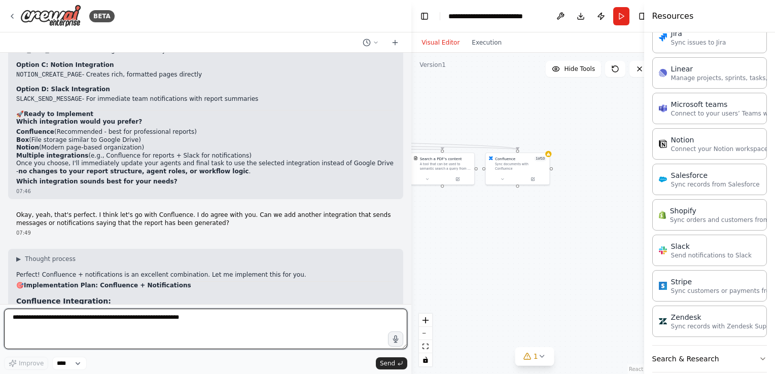
scroll to position [43539, 0]
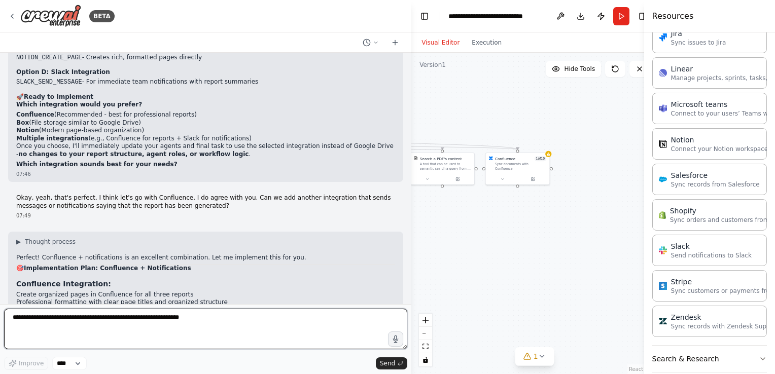
click at [114, 326] on textarea at bounding box center [205, 329] width 403 height 41
click at [216, 322] on textarea "**********" at bounding box center [205, 329] width 403 height 41
type textarea "**********"
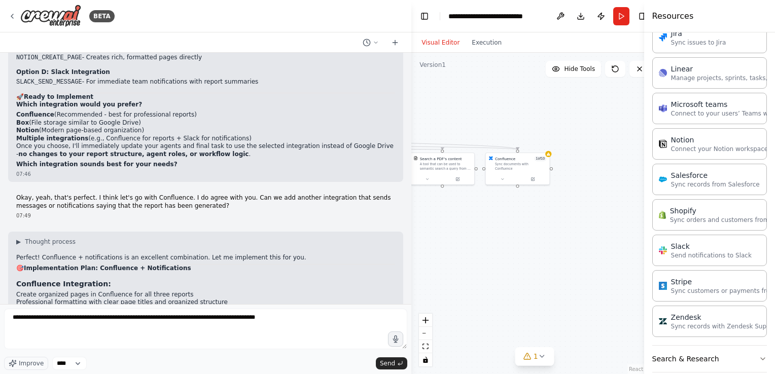
click at [393, 365] on span "Send" at bounding box center [387, 364] width 15 height 8
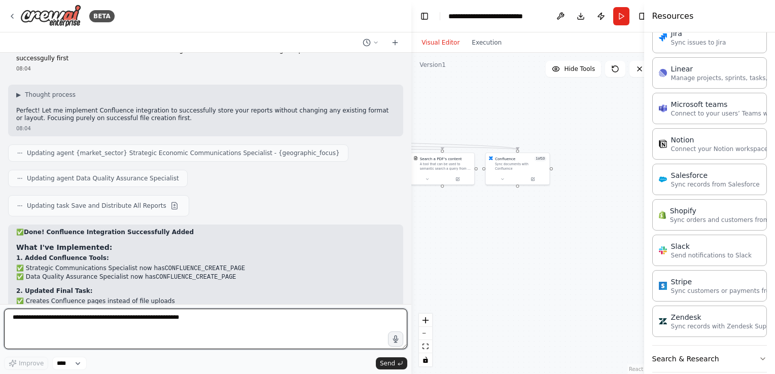
scroll to position [44059, 0]
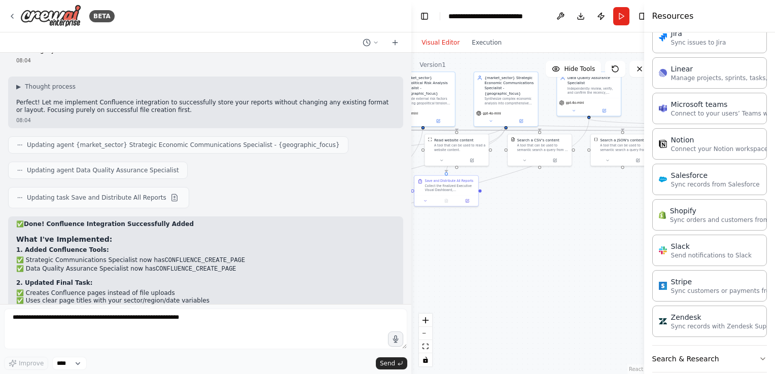
drag, startPoint x: 513, startPoint y: 228, endPoint x: 773, endPoint y: 206, distance: 261.0
click at [773, 206] on div "BETA Create an AI-powered system that generates comprehensive monthly market re…" at bounding box center [387, 187] width 775 height 374
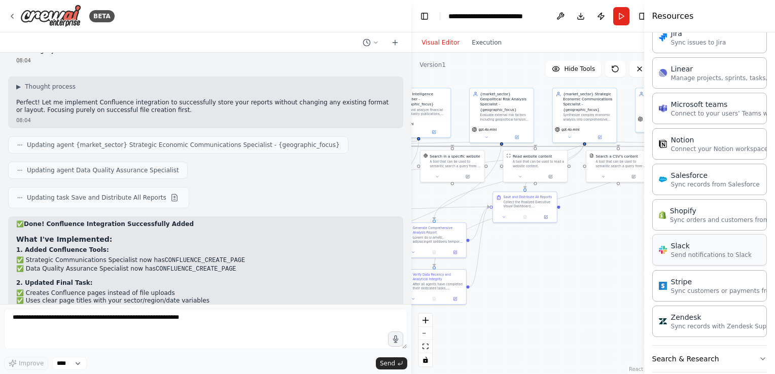
drag, startPoint x: 590, startPoint y: 211, endPoint x: 672, endPoint y: 230, distance: 83.8
click at [672, 230] on div "BETA Create an AI-powered system that generates comprehensive monthly market re…" at bounding box center [387, 187] width 775 height 374
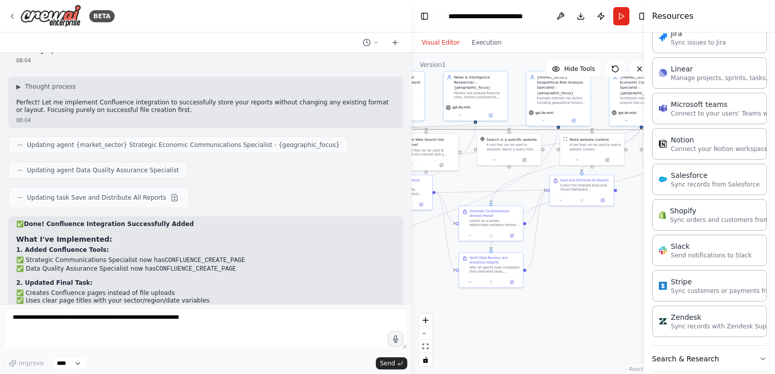
drag, startPoint x: 553, startPoint y: 269, endPoint x: 611, endPoint y: 251, distance: 60.0
click at [611, 251] on div ".deletable-edge-delete-btn { width: 20px; height: 20px; border: 0px solid #ffff…" at bounding box center [534, 214] width 246 height 322
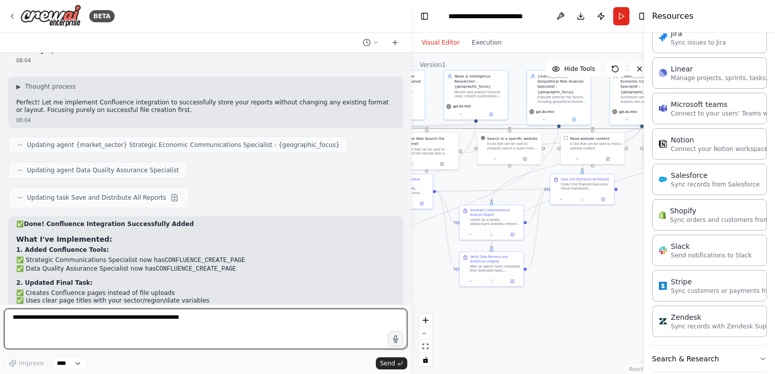
click at [306, 324] on textarea at bounding box center [205, 329] width 403 height 41
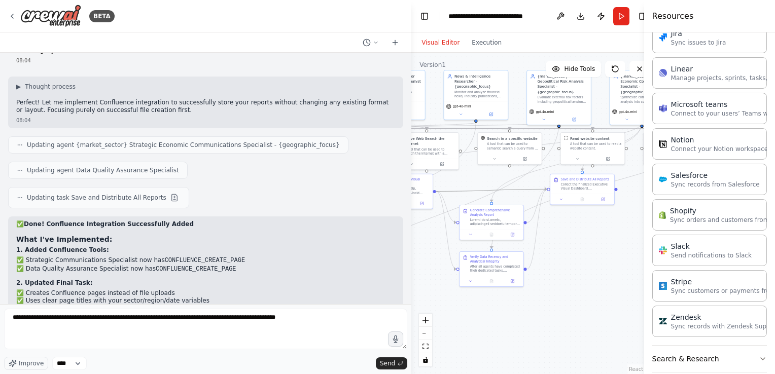
click at [508, 189] on icon "Edge from 2743115a-665e-414c-ab1f-d31ddd9ef8f3 to 7a55553e-124e-4c89-8474-55872…" at bounding box center [491, 190] width 111 height 2
click at [595, 278] on div ".deletable-edge-delete-btn { width: 20px; height: 20px; border: 0px solid #ffff…" at bounding box center [534, 214] width 246 height 322
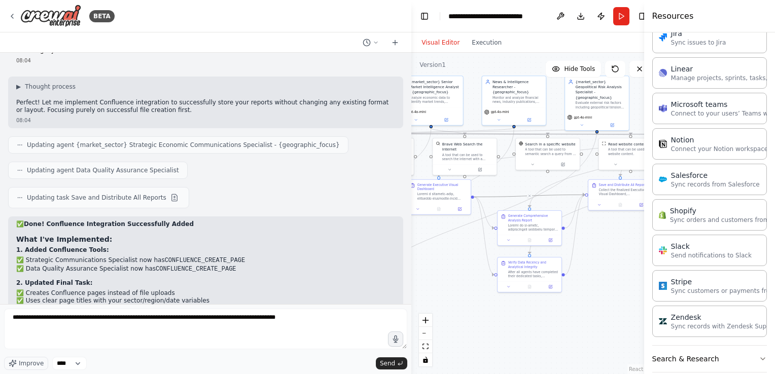
click at [551, 202] on div ".deletable-edge-delete-btn { width: 20px; height: 20px; border: 0px solid #ffff…" at bounding box center [534, 214] width 246 height 322
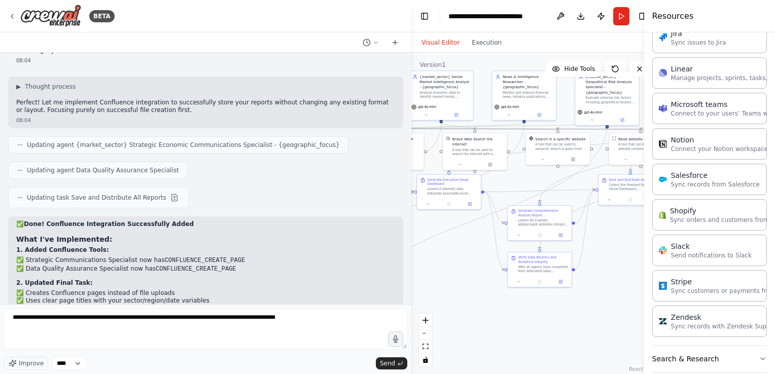
drag, startPoint x: 504, startPoint y: 178, endPoint x: 514, endPoint y: 174, distance: 10.9
click at [514, 174] on div ".deletable-edge-delete-btn { width: 20px; height: 20px; border: 0px solid #ffff…" at bounding box center [534, 214] width 246 height 322
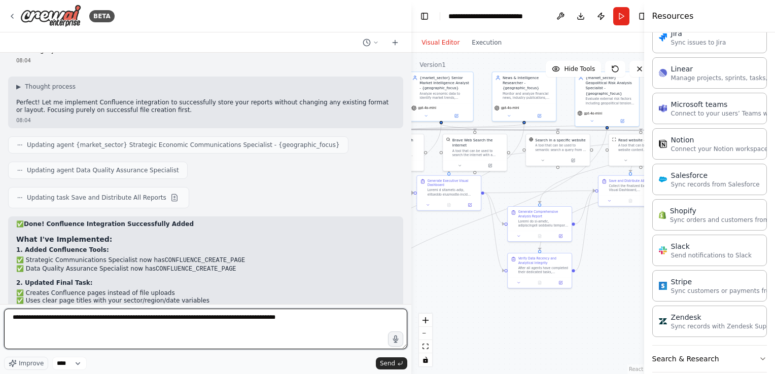
click at [323, 319] on textarea "**********" at bounding box center [205, 329] width 403 height 41
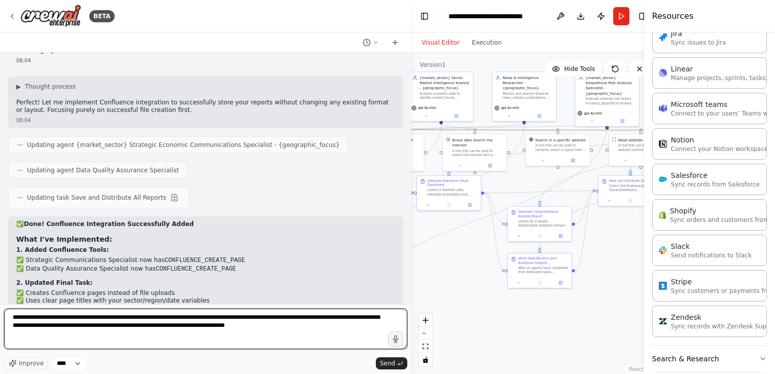
click at [227, 320] on textarea "**********" at bounding box center [205, 329] width 403 height 41
click at [321, 317] on textarea "**********" at bounding box center [205, 329] width 403 height 41
click at [318, 319] on textarea "**********" at bounding box center [205, 329] width 403 height 41
click at [316, 325] on textarea "**********" at bounding box center [205, 329] width 403 height 41
click at [320, 318] on textarea "**********" at bounding box center [205, 329] width 403 height 41
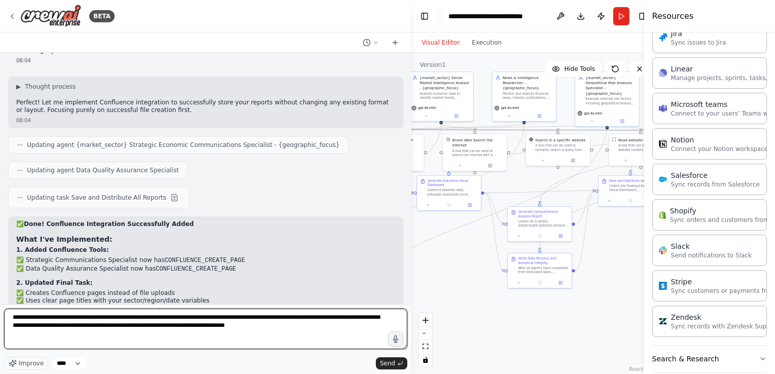
click at [325, 318] on textarea "**********" at bounding box center [205, 329] width 403 height 41
click at [323, 318] on textarea "**********" at bounding box center [205, 329] width 403 height 41
click at [253, 324] on textarea "**********" at bounding box center [205, 329] width 403 height 41
click at [247, 328] on textarea "**********" at bounding box center [205, 329] width 403 height 41
click at [247, 327] on textarea "**********" at bounding box center [205, 329] width 403 height 41
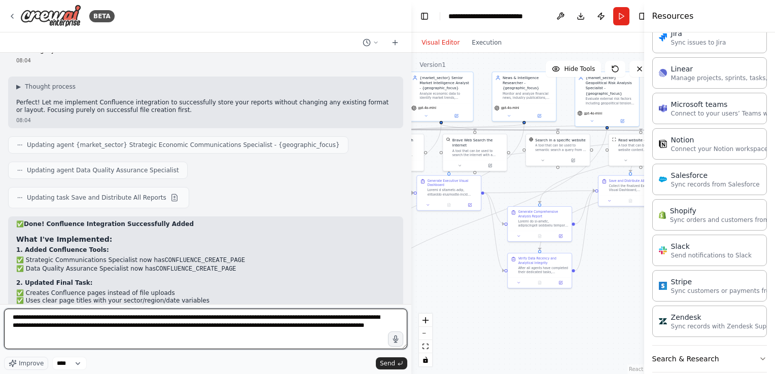
click at [320, 328] on textarea "**********" at bounding box center [205, 329] width 403 height 41
type textarea "**********"
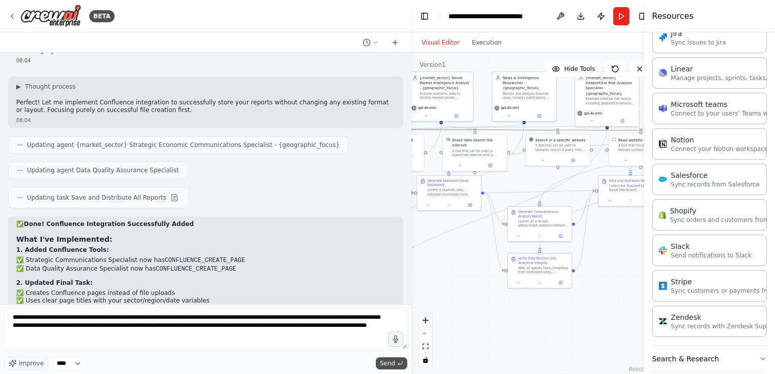
click at [389, 363] on span "Send" at bounding box center [387, 364] width 15 height 8
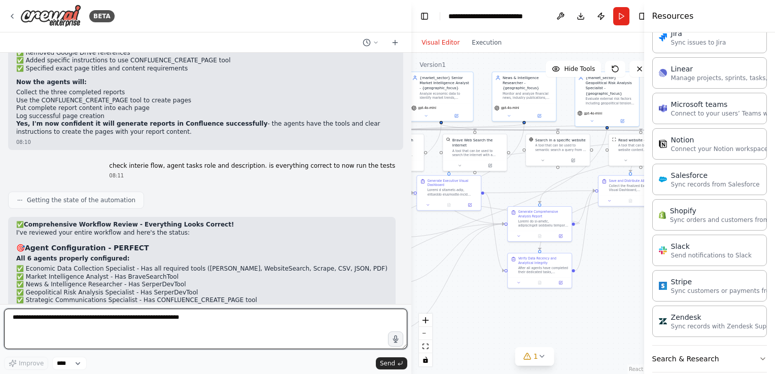
scroll to position [44704, 0]
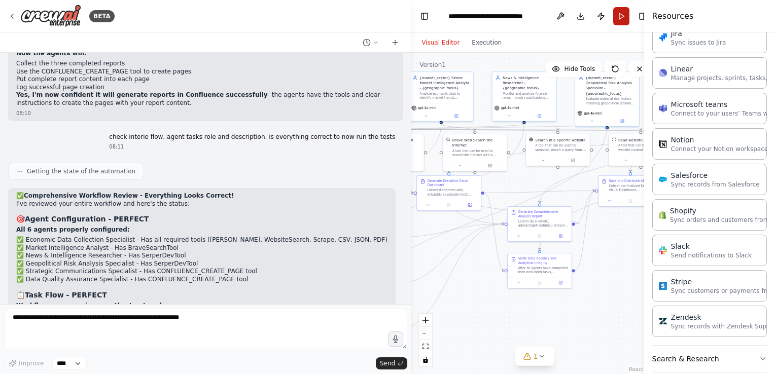
click at [617, 19] on button "Run" at bounding box center [621, 16] width 16 height 18
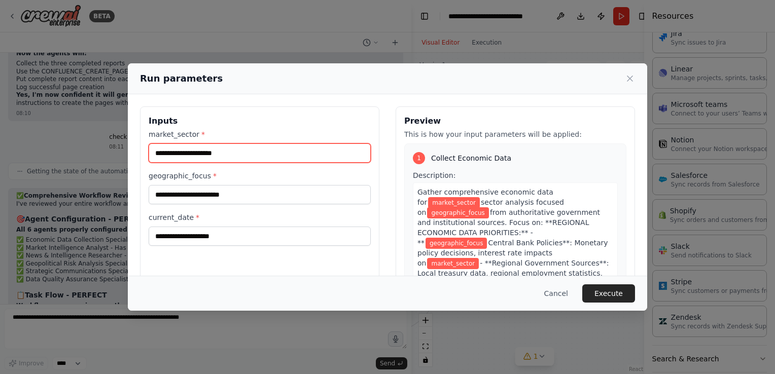
click at [300, 151] on input "market_sector *" at bounding box center [260, 153] width 222 height 19
type input "**********"
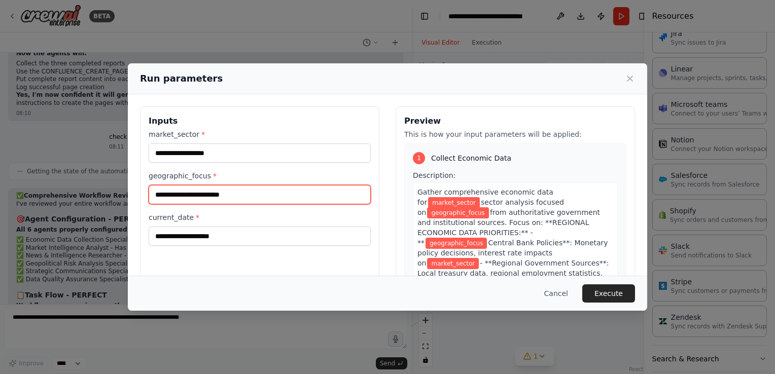
type input "**********"
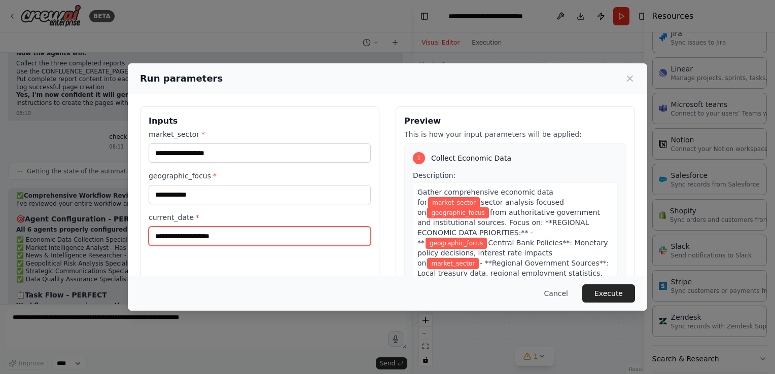
type input "**********"
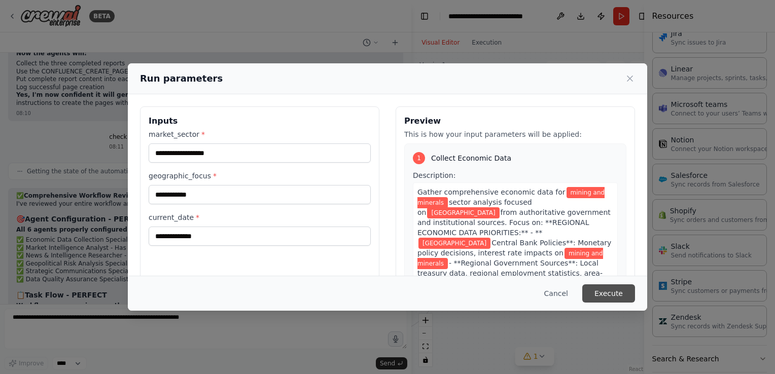
click at [623, 296] on button "Execute" at bounding box center [608, 293] width 53 height 18
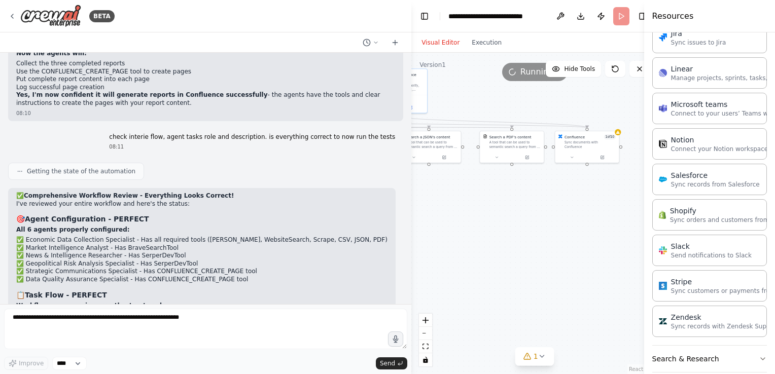
drag, startPoint x: 610, startPoint y: 254, endPoint x: 220, endPoint y: 252, distance: 390.5
click at [220, 252] on div "BETA Create an AI-powered system that generates comprehensive monthly market re…" at bounding box center [387, 187] width 775 height 374
click at [589, 160] on div ".deletable-edge-delete-btn { width: 20px; height: 20px; border: 0px solid #ffff…" at bounding box center [534, 214] width 246 height 322
click at [606, 135] on div "Confluence 1 of 10 Sync documents with Confluence" at bounding box center [575, 141] width 64 height 21
click at [606, 133] on icon at bounding box center [605, 132] width 4 height 3
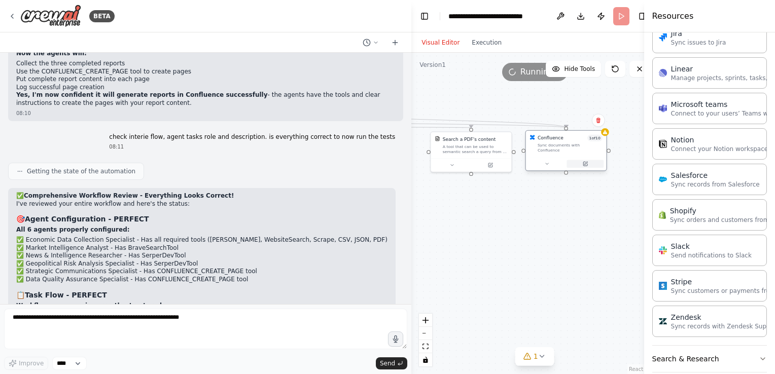
click at [582, 160] on button at bounding box center [585, 164] width 37 height 8
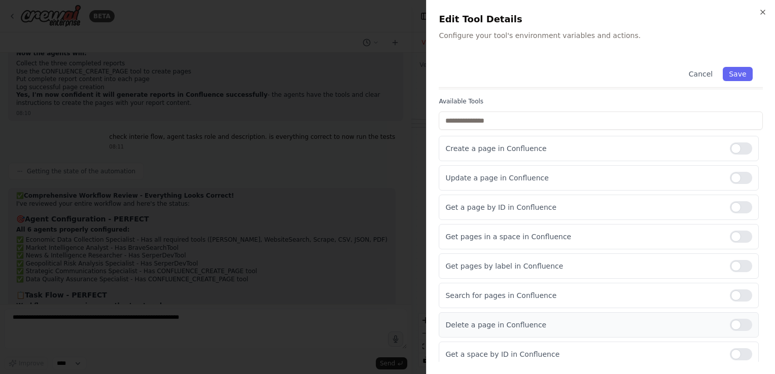
scroll to position [62, 0]
click at [395, 157] on div at bounding box center [387, 187] width 775 height 374
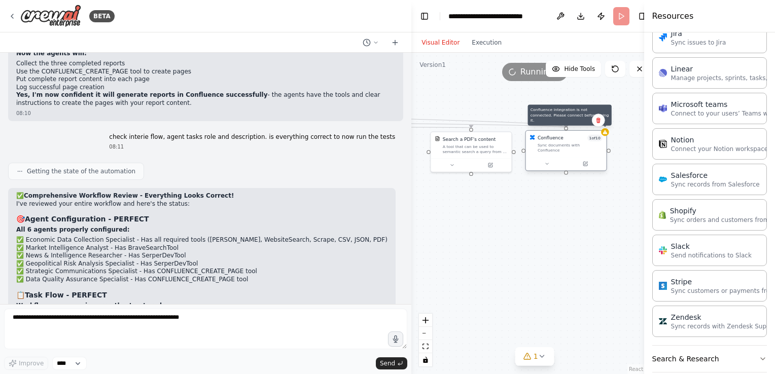
click at [606, 135] on div at bounding box center [605, 132] width 8 height 8
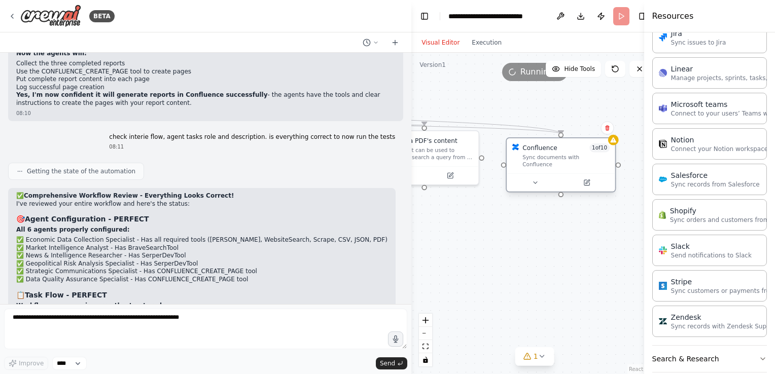
drag, startPoint x: 574, startPoint y: 149, endPoint x: 586, endPoint y: 156, distance: 14.1
click at [586, 156] on div "Sync documents with Confluence" at bounding box center [565, 161] width 87 height 14
click at [505, 109] on div ".deletable-edge-delete-btn { width: 20px; height: 20px; border: 0px solid #ffff…" at bounding box center [534, 214] width 246 height 322
click at [426, 17] on button "Toggle Left Sidebar" at bounding box center [424, 16] width 14 height 14
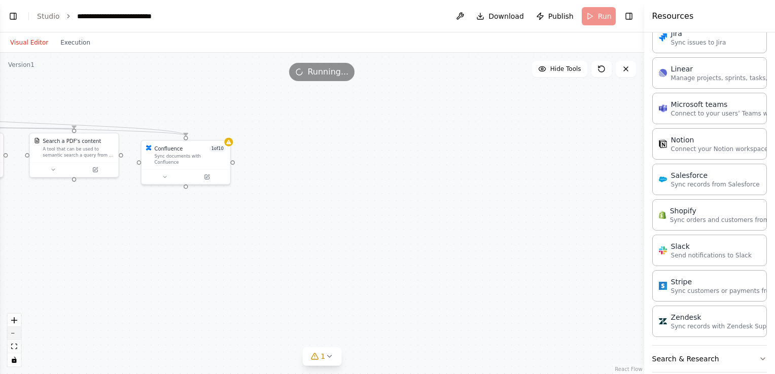
click at [13, 337] on button "zoom out" at bounding box center [14, 333] width 13 height 13
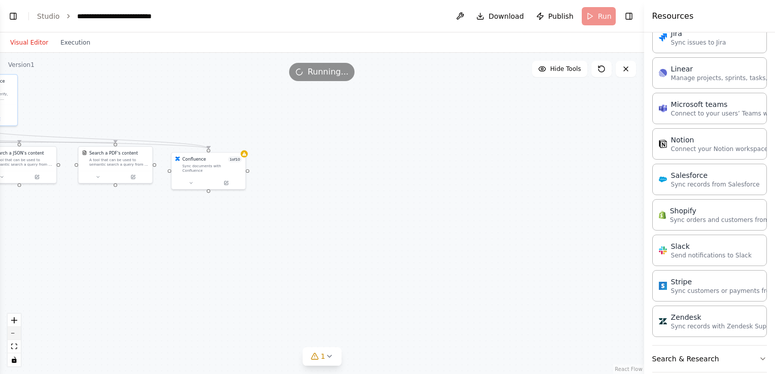
click at [13, 337] on button "zoom out" at bounding box center [14, 333] width 13 height 13
click at [13, 337] on div "React Flow controls" at bounding box center [14, 340] width 13 height 53
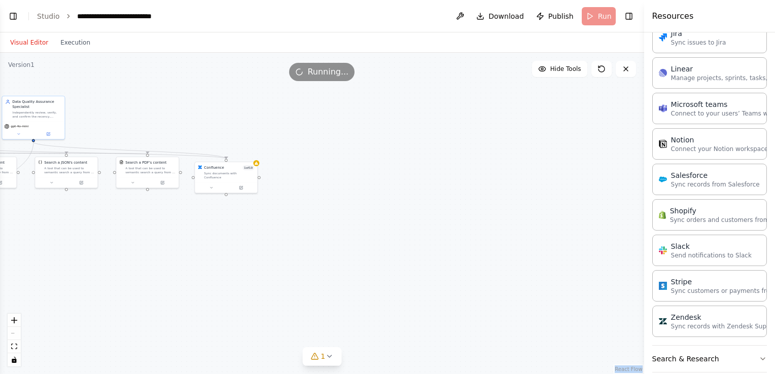
click at [13, 337] on div "React Flow controls" at bounding box center [14, 340] width 13 height 53
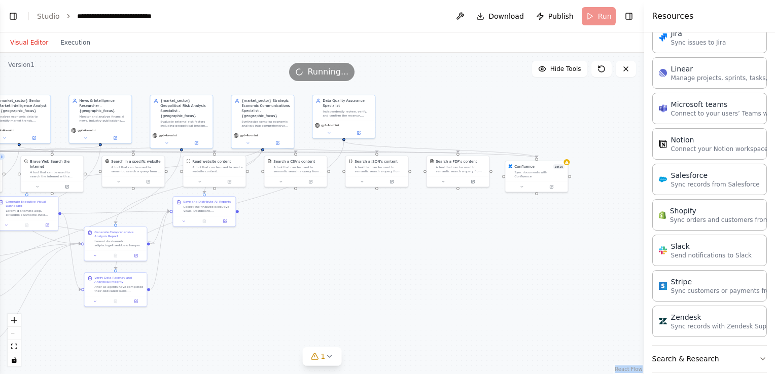
drag, startPoint x: 277, startPoint y: 272, endPoint x: 578, endPoint y: 271, distance: 300.7
click at [578, 271] on div ".deletable-edge-delete-btn { width: 20px; height: 20px; border: 0px solid #ffff…" at bounding box center [322, 214] width 644 height 322
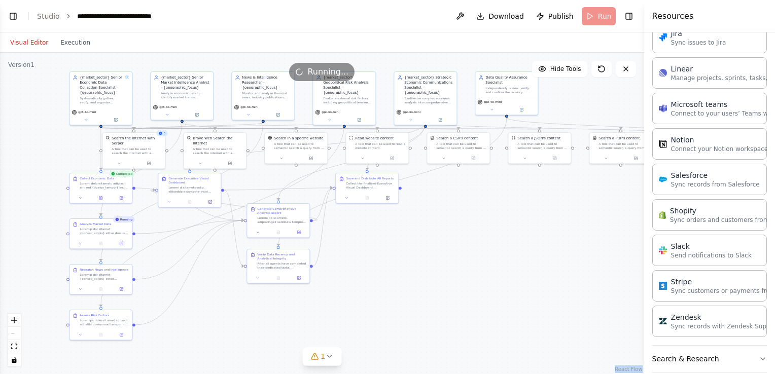
drag, startPoint x: 400, startPoint y: 279, endPoint x: 562, endPoint y: 256, distance: 164.4
click at [562, 256] on div ".deletable-edge-delete-btn { width: 20px; height: 20px; border: 0px solid #ffff…" at bounding box center [322, 214] width 644 height 322
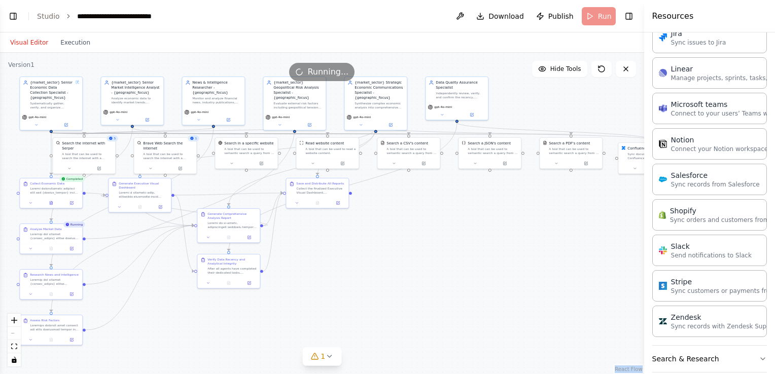
drag, startPoint x: 538, startPoint y: 257, endPoint x: 488, endPoint y: 262, distance: 50.0
click at [488, 262] on div ".deletable-edge-delete-btn { width: 20px; height: 20px; border: 0px solid #ffff…" at bounding box center [322, 214] width 644 height 322
click at [330, 358] on icon at bounding box center [329, 356] width 8 height 8
click at [420, 331] on button at bounding box center [428, 331] width 17 height 12
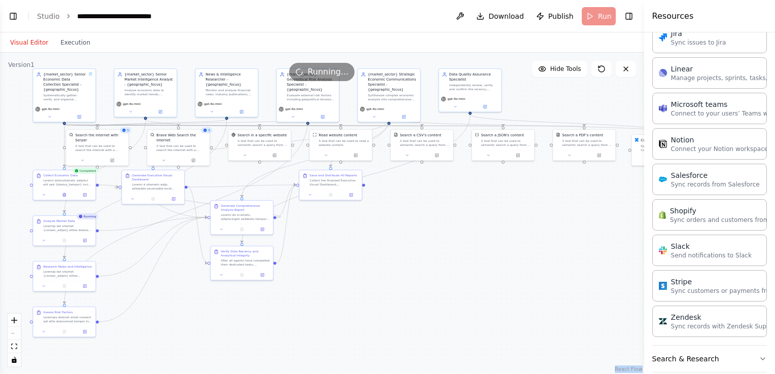
drag, startPoint x: 458, startPoint y: 281, endPoint x: 473, endPoint y: 272, distance: 16.9
click at [473, 272] on div ".deletable-edge-delete-btn { width: 20px; height: 20px; border: 0px solid #ffff…" at bounding box center [322, 214] width 644 height 322
click at [625, 21] on button "Toggle Right Sidebar" at bounding box center [629, 16] width 14 height 14
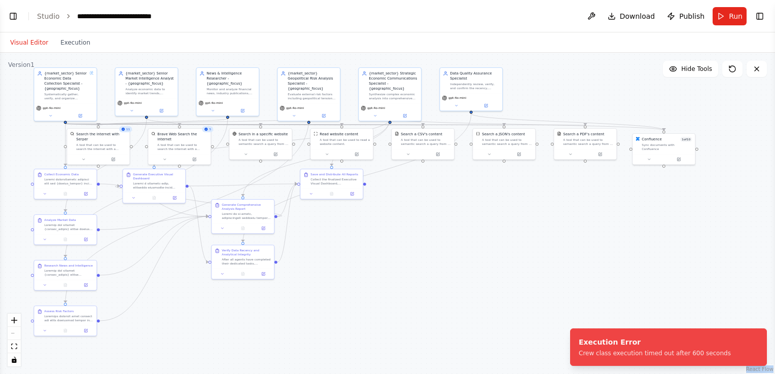
click at [436, 251] on div ".deletable-edge-delete-btn { width: 20px; height: 20px; border: 0px solid #ffff…" at bounding box center [387, 214] width 775 height 322
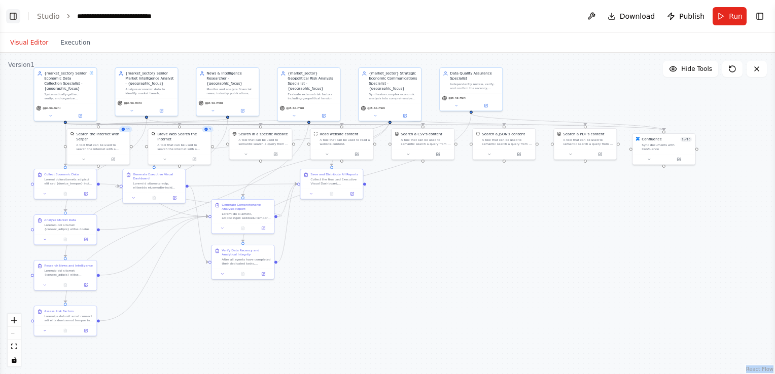
click at [14, 17] on button "Toggle Left Sidebar" at bounding box center [13, 16] width 14 height 14
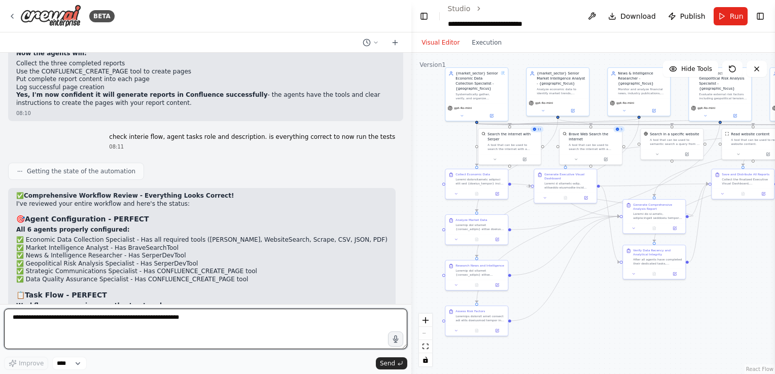
click at [74, 319] on textarea at bounding box center [205, 329] width 403 height 41
type textarea "**********"
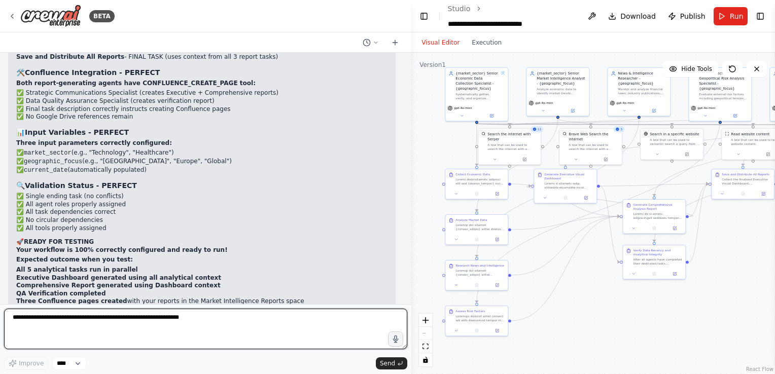
scroll to position [45007, 0]
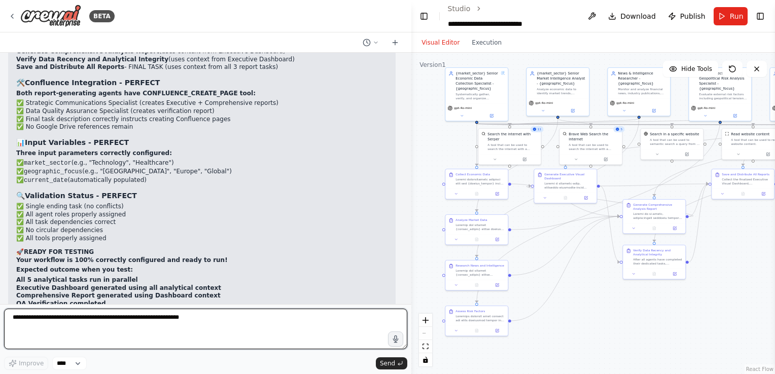
click at [187, 312] on textarea at bounding box center [205, 329] width 403 height 41
type textarea "**********"
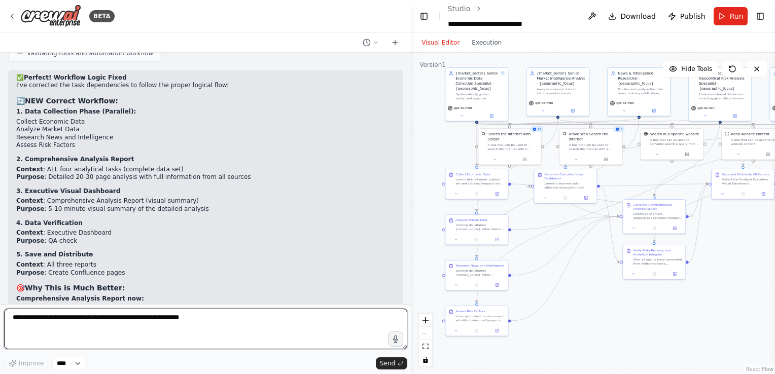
scroll to position [45557, 0]
click at [152, 322] on textarea at bounding box center [205, 329] width 403 height 41
type textarea "**********"
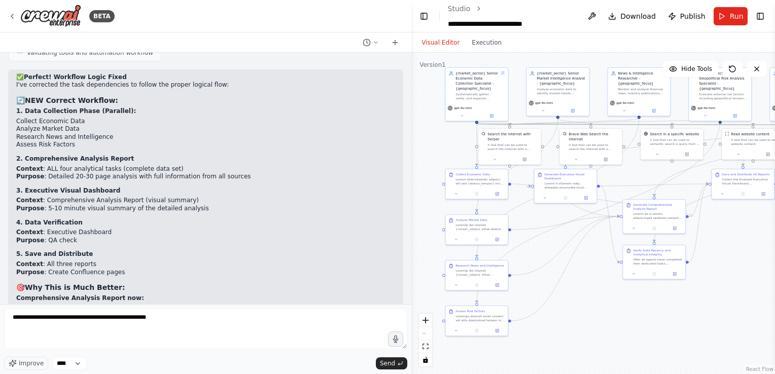
click at [383, 357] on div "Improve **** Send" at bounding box center [205, 363] width 403 height 13
click at [386, 371] on form "**********" at bounding box center [205, 339] width 411 height 70
click at [386, 369] on button "Send" at bounding box center [391, 364] width 31 height 12
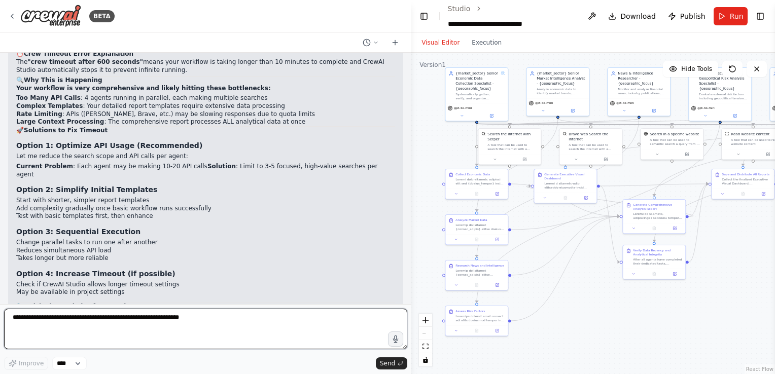
scroll to position [46022, 0]
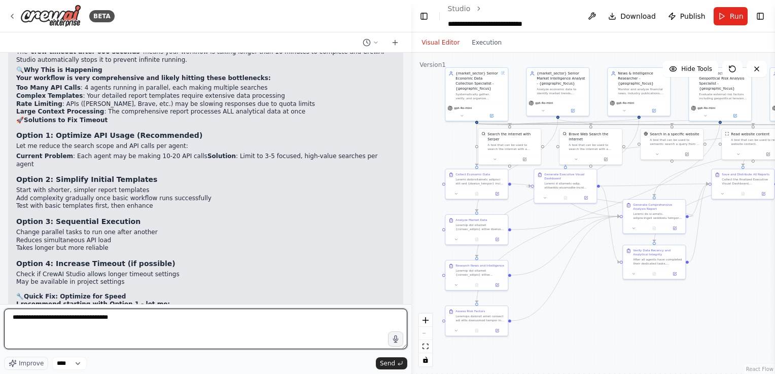
type textarea "**********"
click at [307, 323] on textarea "**********" at bounding box center [205, 329] width 403 height 41
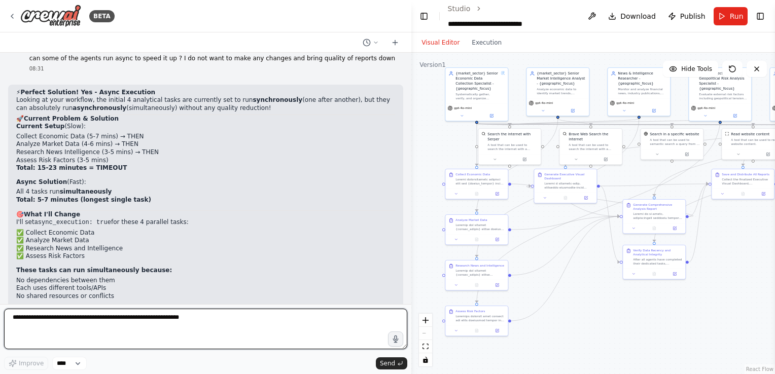
scroll to position [46420, 0]
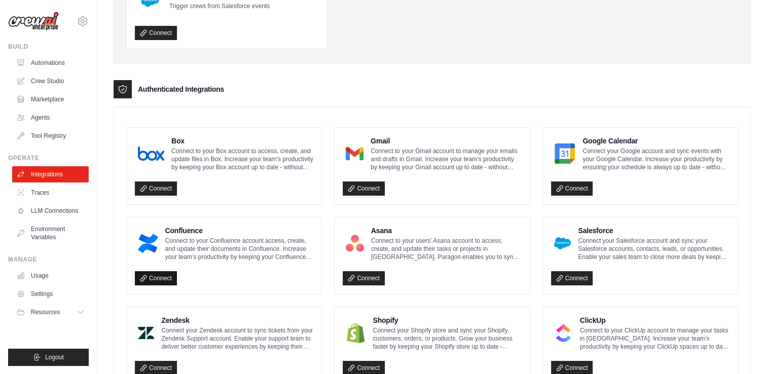
click at [170, 278] on link "Connect" at bounding box center [156, 278] width 42 height 14
